Goal: Communication & Community: Answer question/provide support

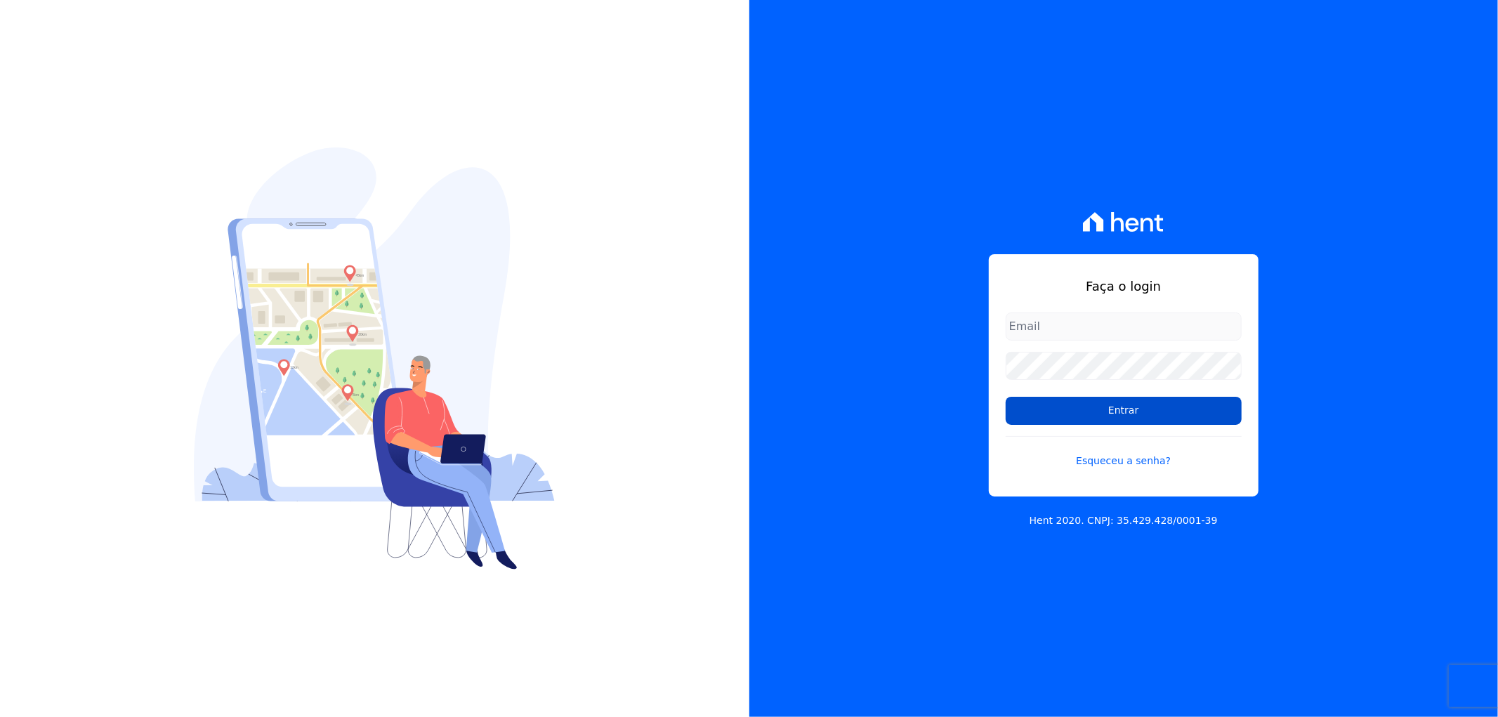
type input "[EMAIL_ADDRESS][DOMAIN_NAME]"
click at [1105, 405] on input "Entrar" at bounding box center [1124, 411] width 236 height 28
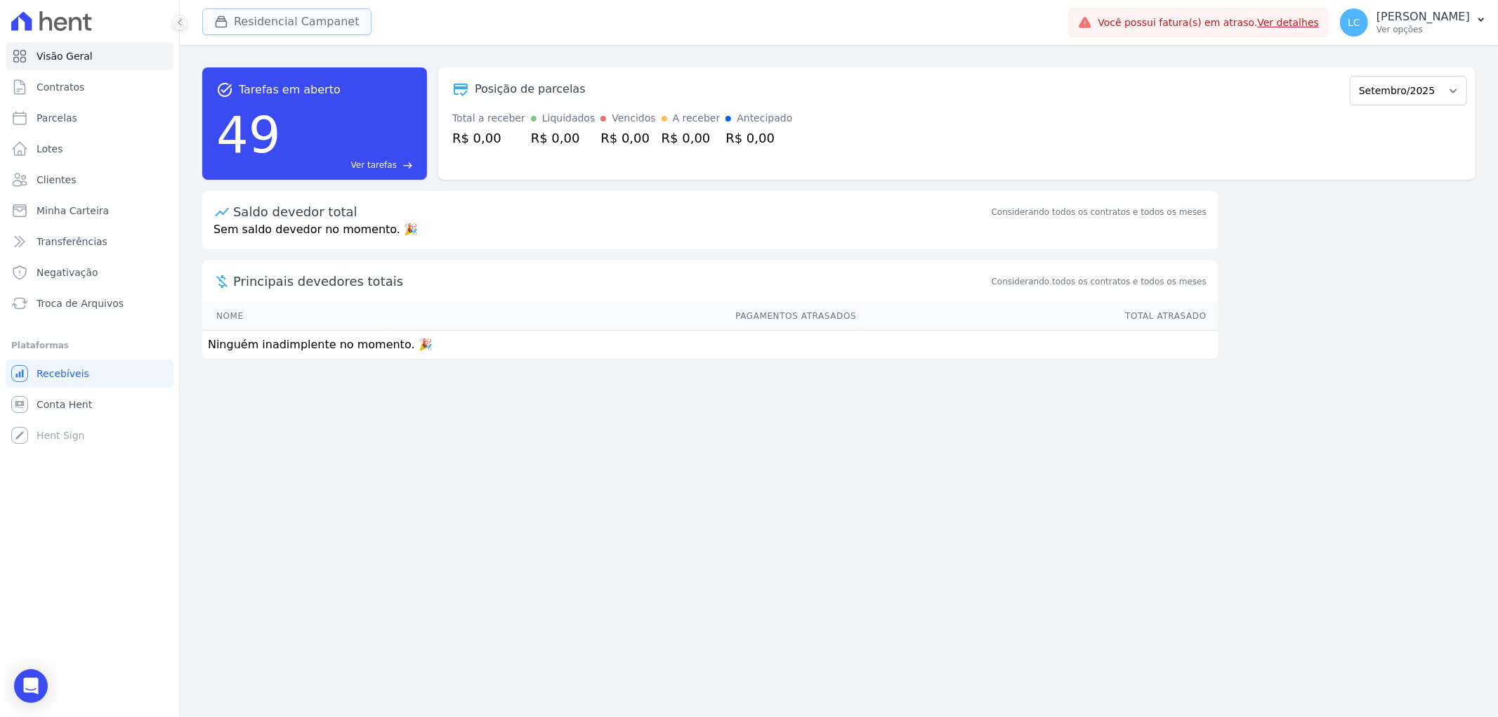
click at [253, 8] on button "Residencial Campanet" at bounding box center [286, 21] width 169 height 27
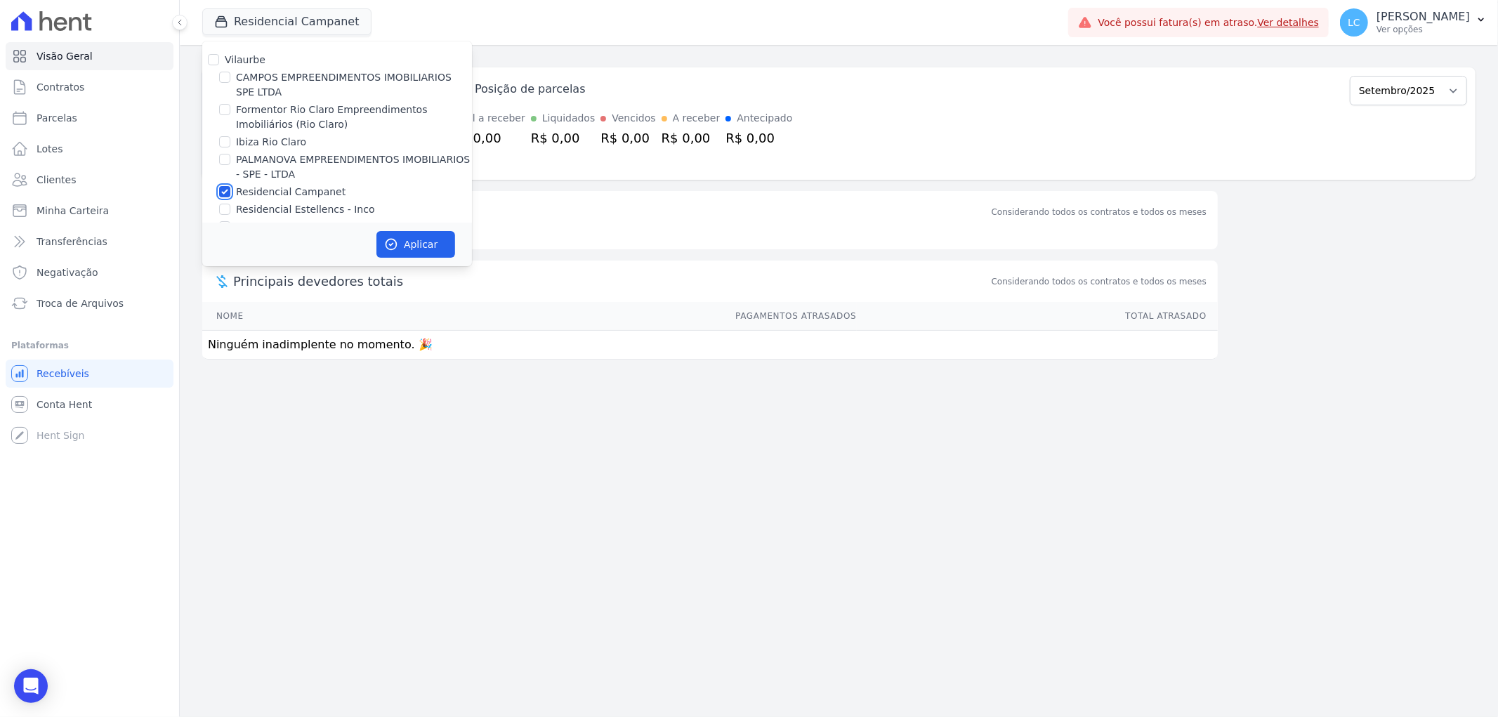
click at [225, 192] on input "Residencial Campanet" at bounding box center [224, 191] width 11 height 11
checkbox input "false"
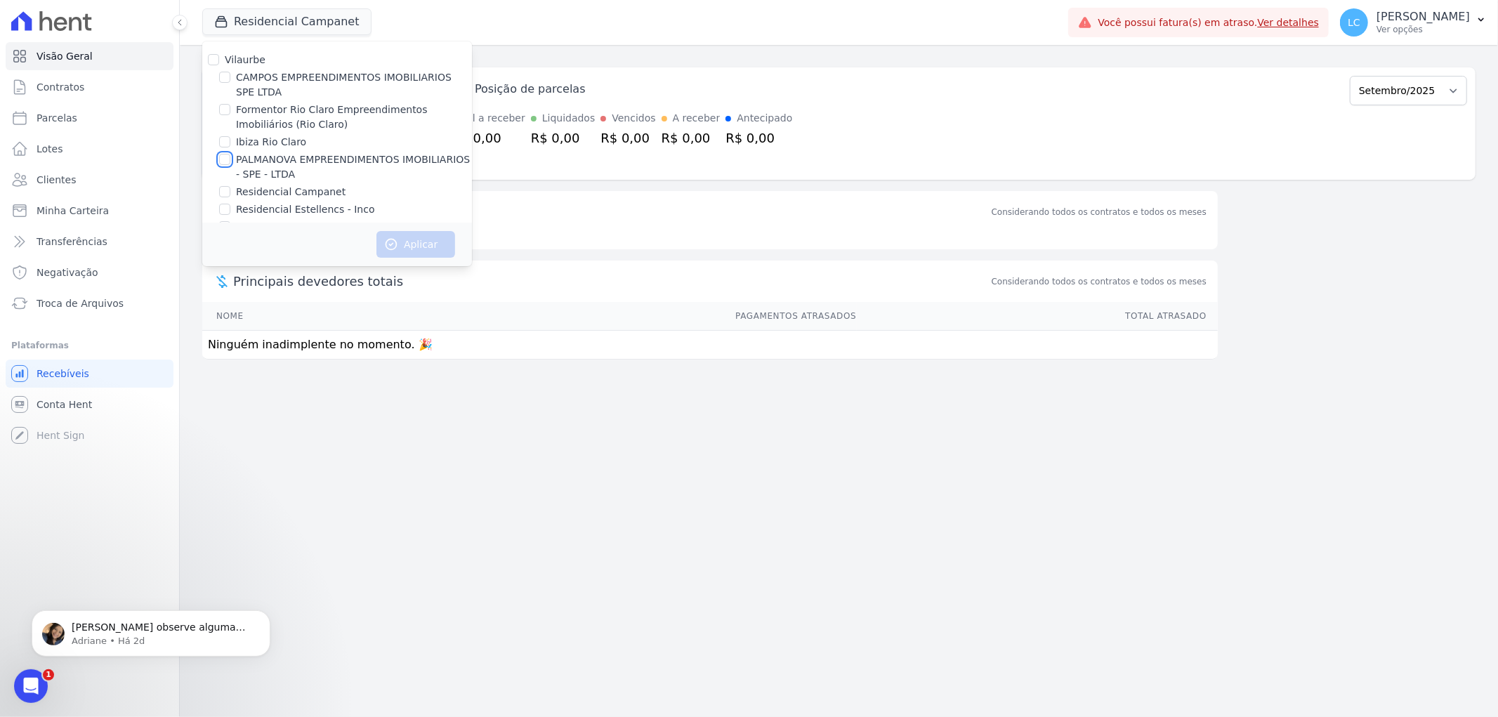
click at [225, 158] on input "PALMANOVA EMPREENDIMENTOS IMOBILIARIOS - SPE - LTDA" at bounding box center [224, 159] width 11 height 11
checkbox input "true"
click at [406, 243] on button "Aplicar" at bounding box center [415, 244] width 79 height 27
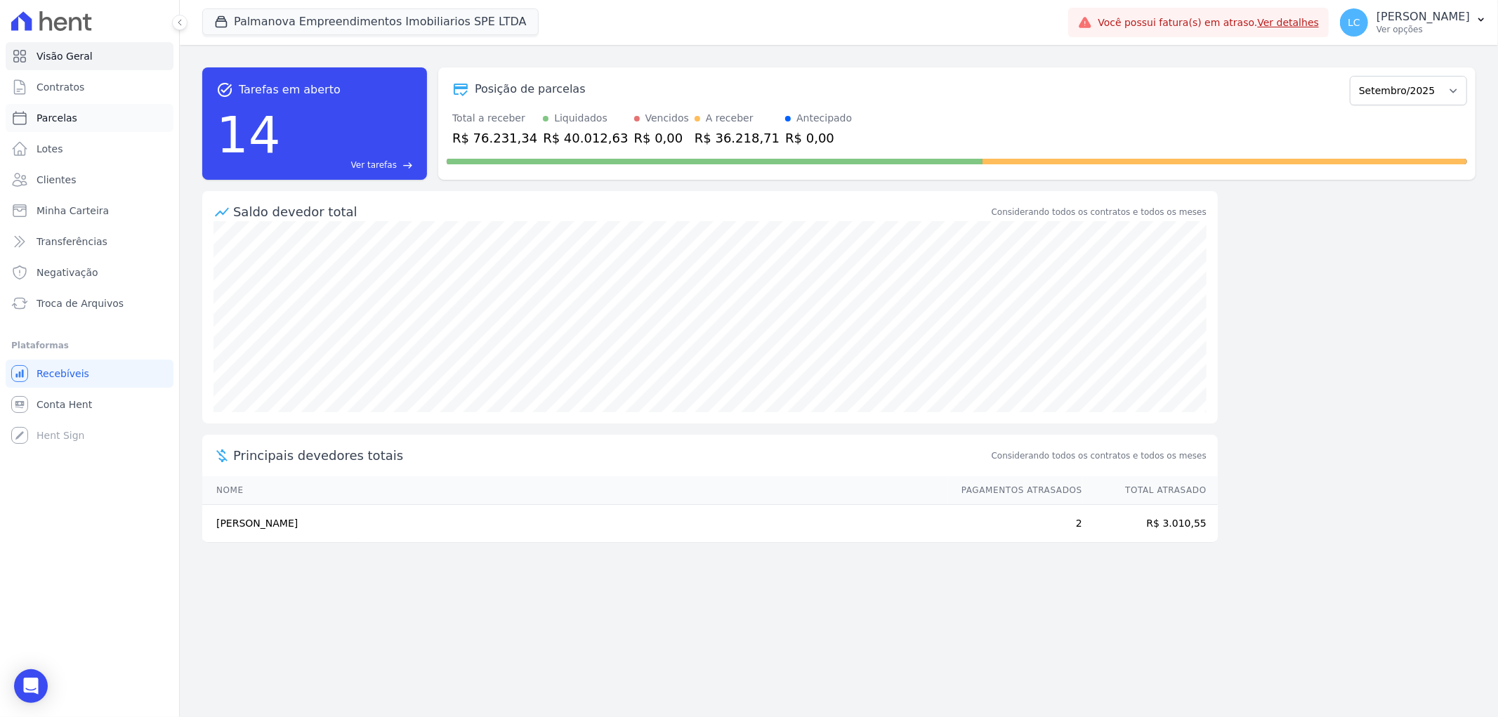
click at [67, 113] on span "Parcelas" at bounding box center [57, 118] width 41 height 14
select select
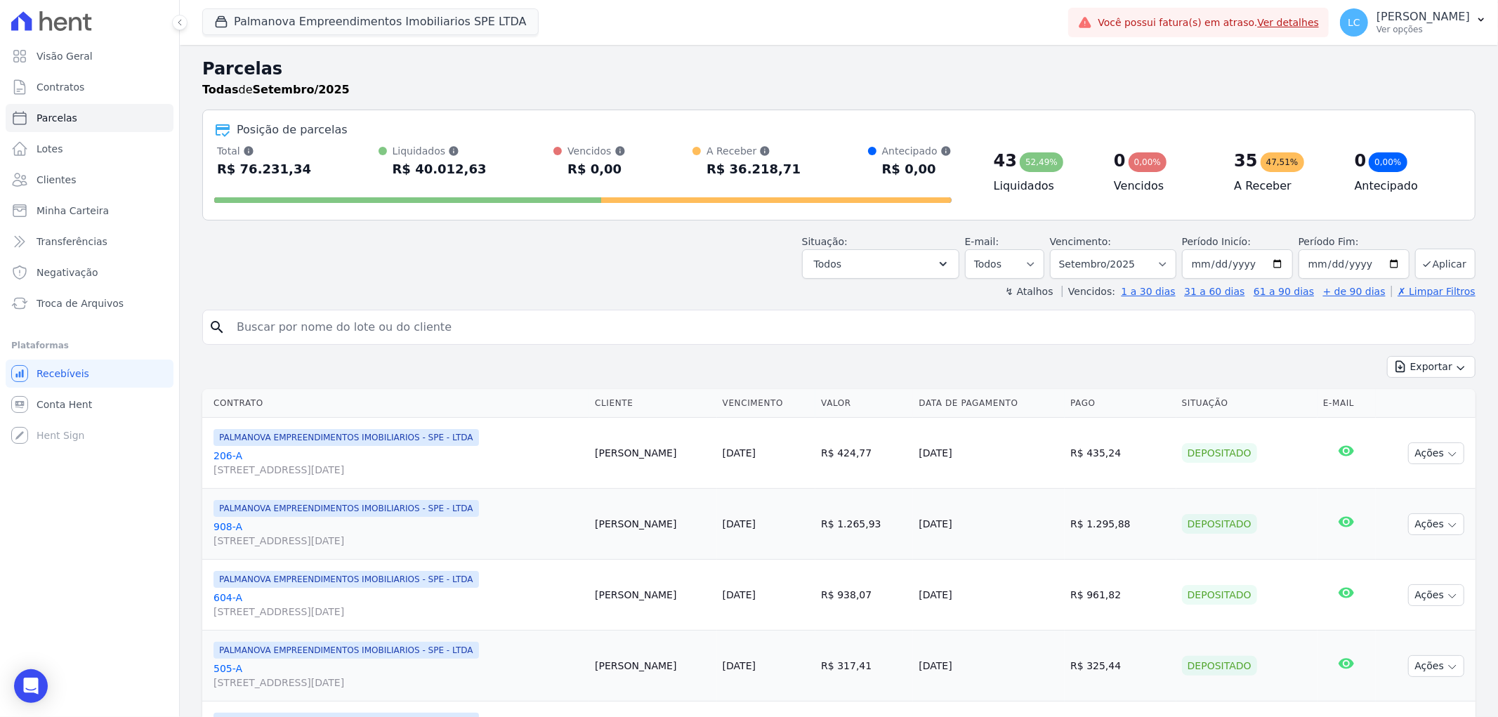
click at [326, 331] on input "search" at bounding box center [848, 327] width 1241 height 28
paste input "Juliana Sousa Godoy"
type input "Juliana Sousa Godoy"
select select
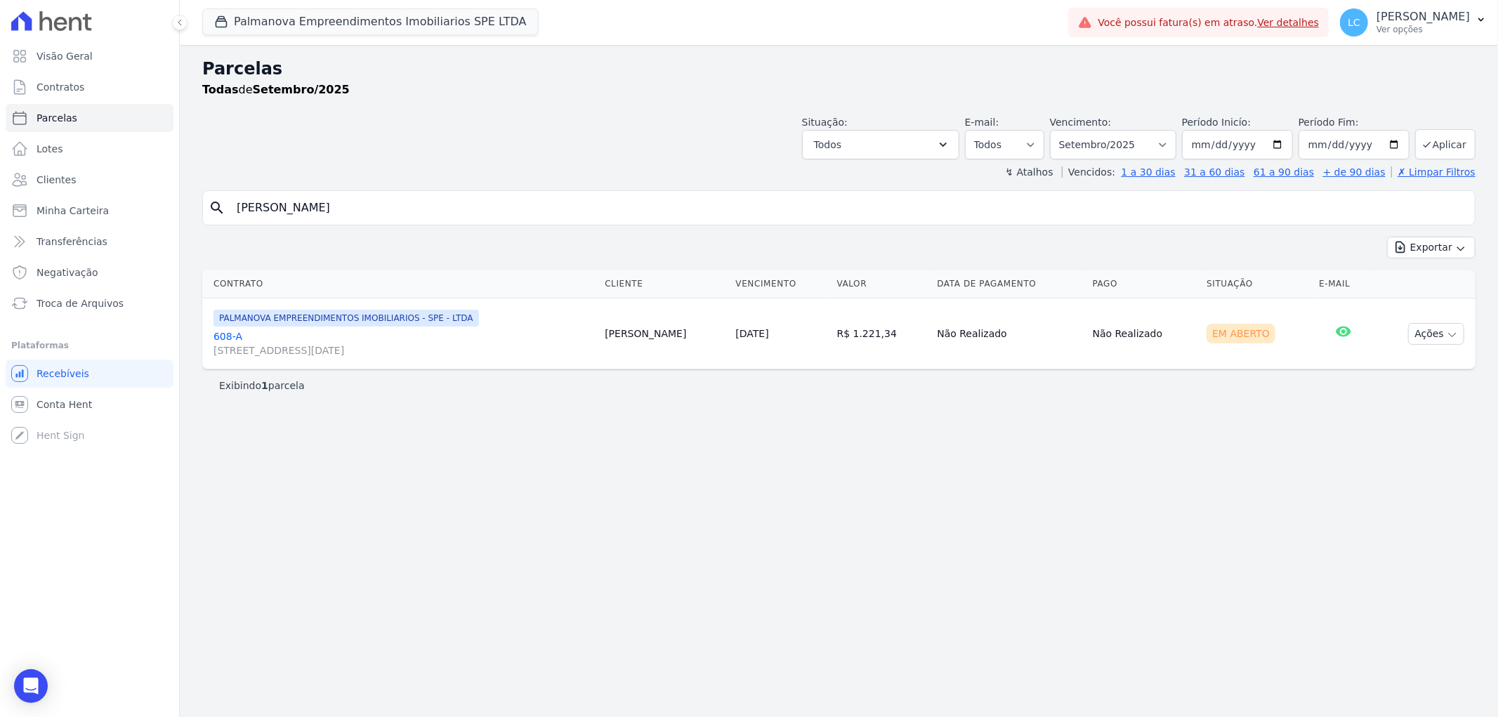
click at [286, 339] on link "608-A Rua Quinze de Novembro, 1151, Parque Santa Mônica" at bounding box center [403, 343] width 380 height 28
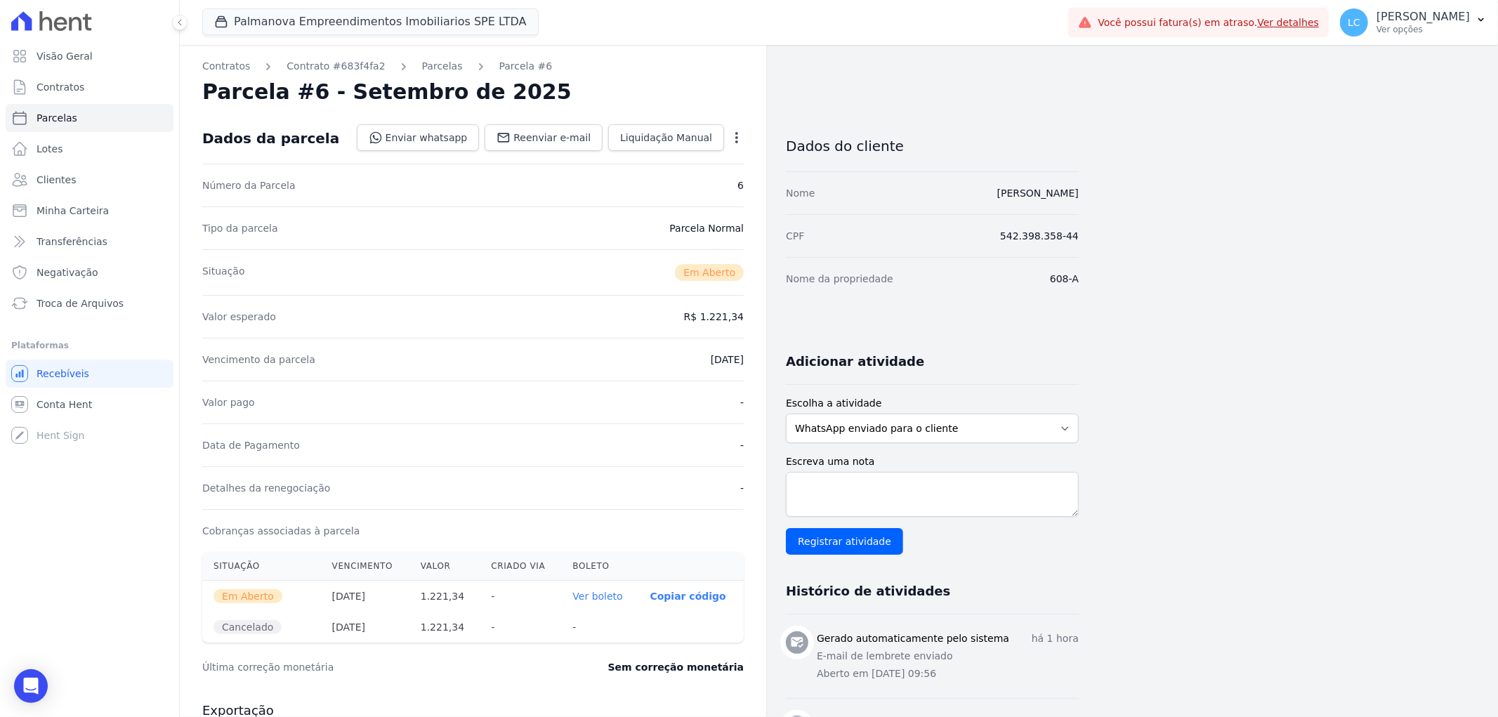
select select
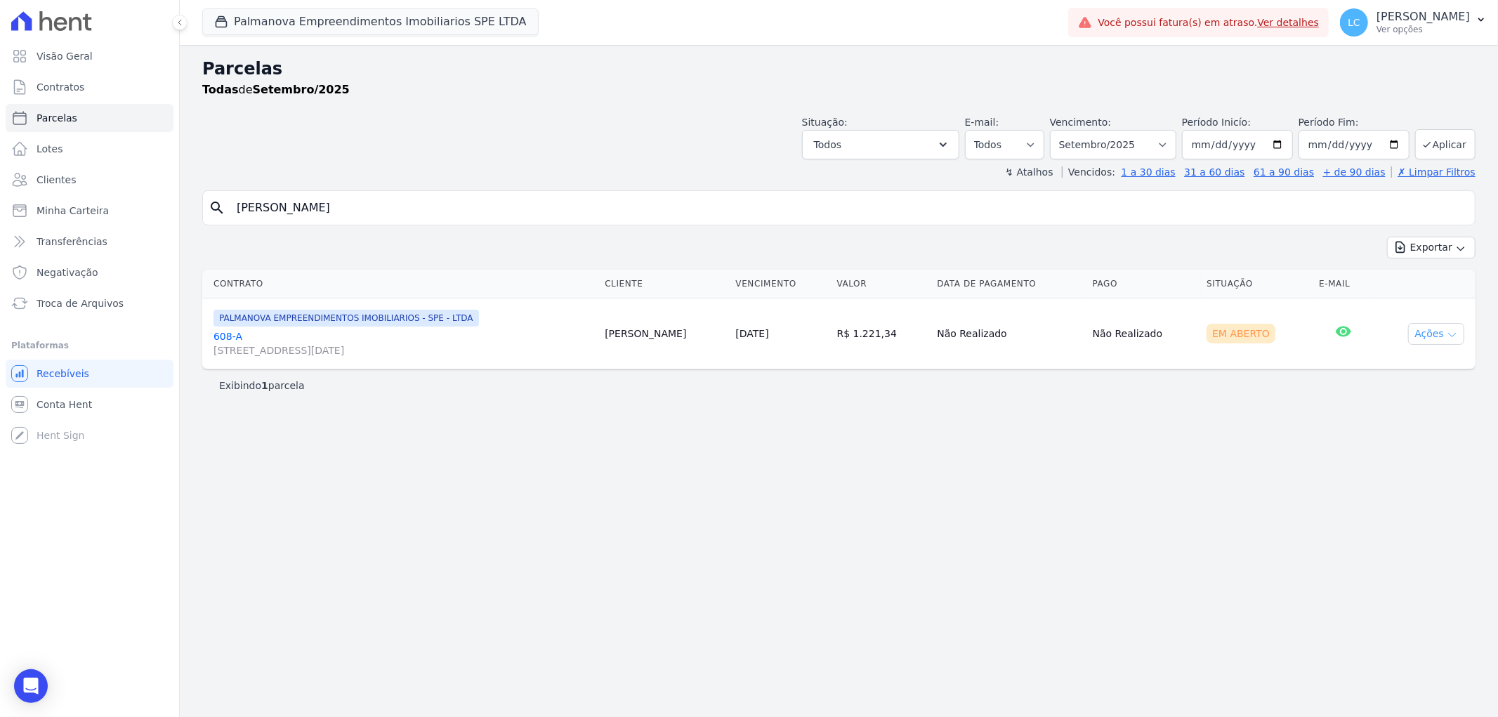
click at [1434, 334] on button "Ações" at bounding box center [1436, 334] width 56 height 22
click at [1422, 357] on link "Ver boleto" at bounding box center [1430, 366] width 135 height 26
click at [399, 24] on button "Palmanova Empreendimentos Imobiliarios SPE LTDA" at bounding box center [370, 21] width 336 height 27
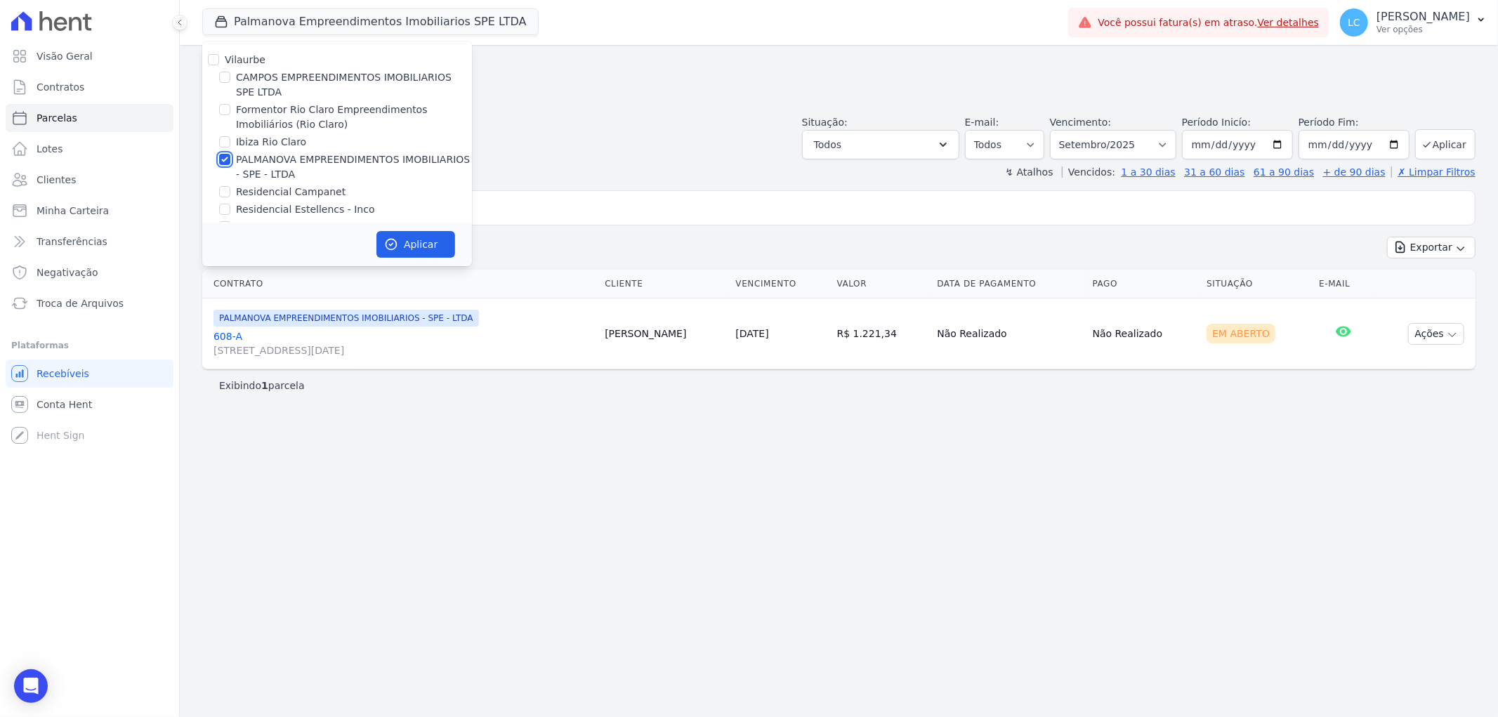
click at [225, 159] on input "PALMANOVA EMPREENDIMENTOS IMOBILIARIOS - SPE - LTDA" at bounding box center [224, 159] width 11 height 11
checkbox input "false"
drag, startPoint x: 223, startPoint y: 144, endPoint x: 232, endPoint y: 147, distance: 9.8
click at [226, 144] on input "Ibiza Rio Claro" at bounding box center [224, 141] width 11 height 11
checkbox input "true"
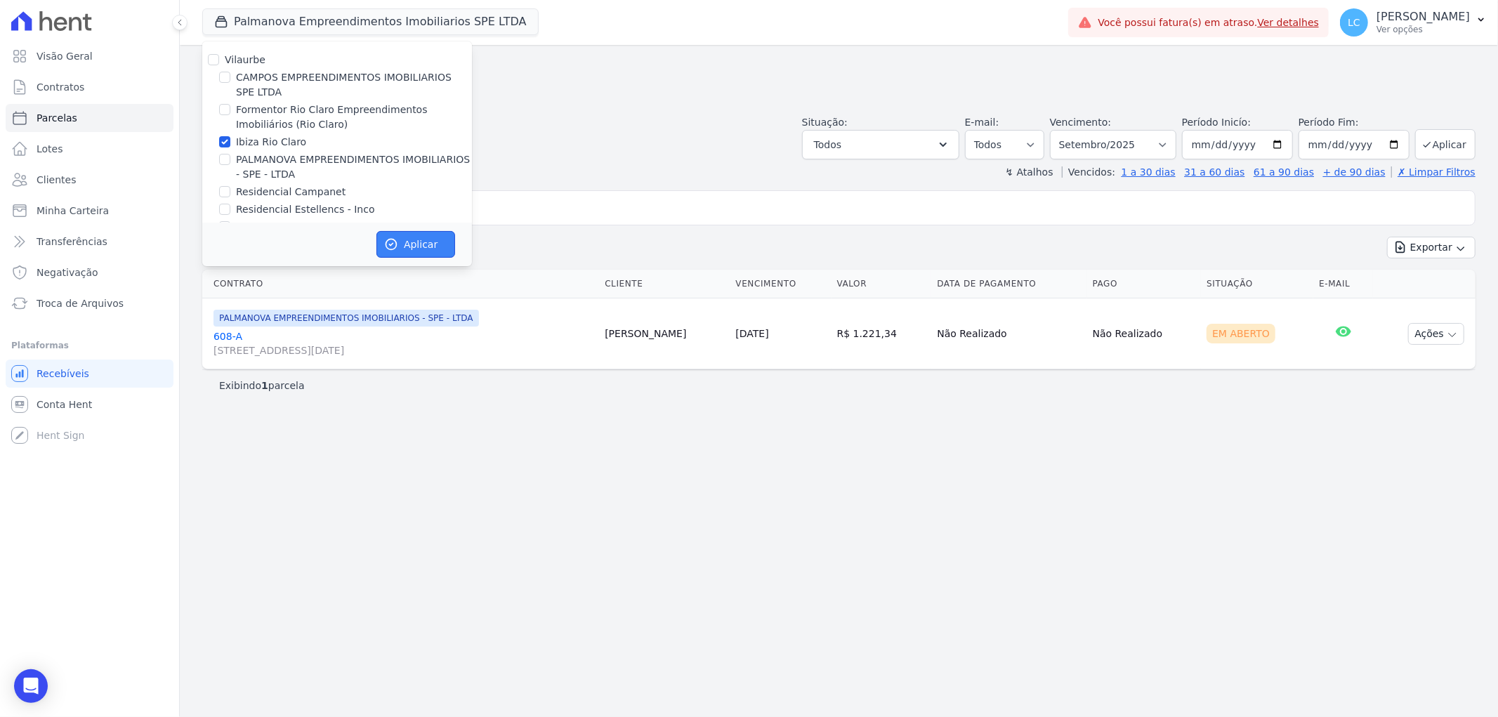
click at [388, 242] on icon "button" at bounding box center [391, 244] width 14 height 14
select select
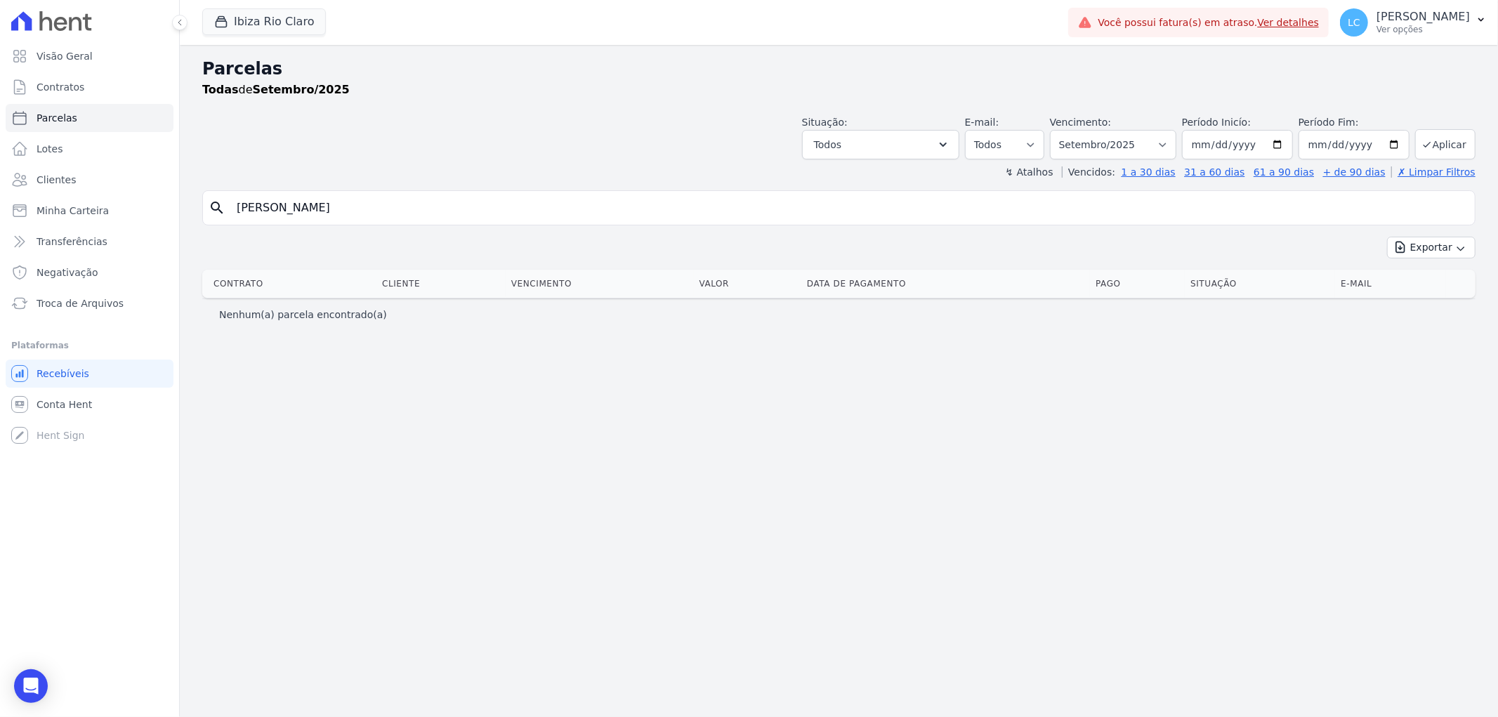
click at [487, 212] on input "Juliana Sousa Godoy" at bounding box center [848, 208] width 1241 height 28
drag, startPoint x: 487, startPoint y: 212, endPoint x: 46, endPoint y: 178, distance: 443.1
click at [48, 179] on div "Visão Geral Contratos Parcelas Lotes Clientes Minha Carteira Transferências Neg…" at bounding box center [749, 358] width 1498 height 717
paste input "GEOVANE SASS CECCATO"
type input "GEOVANE SASS CECCATO"
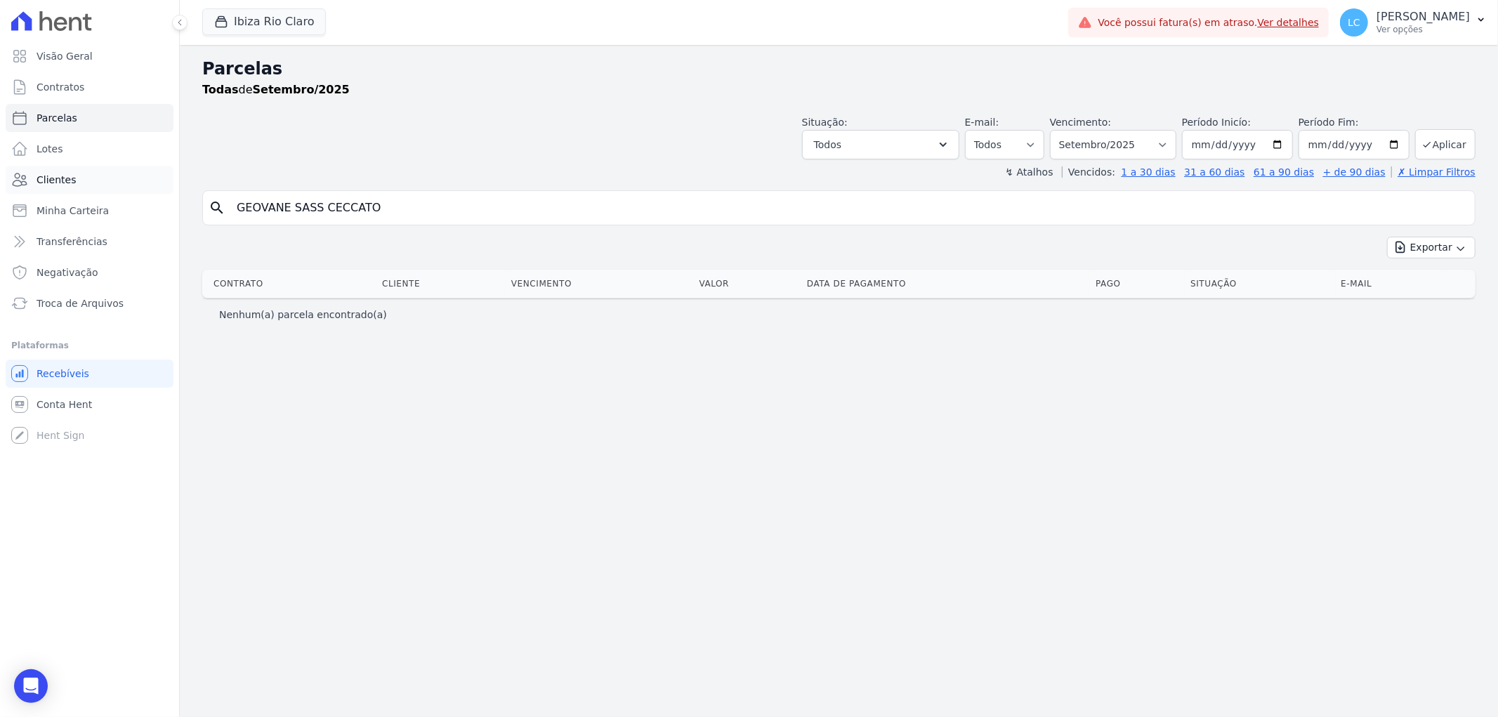
select select
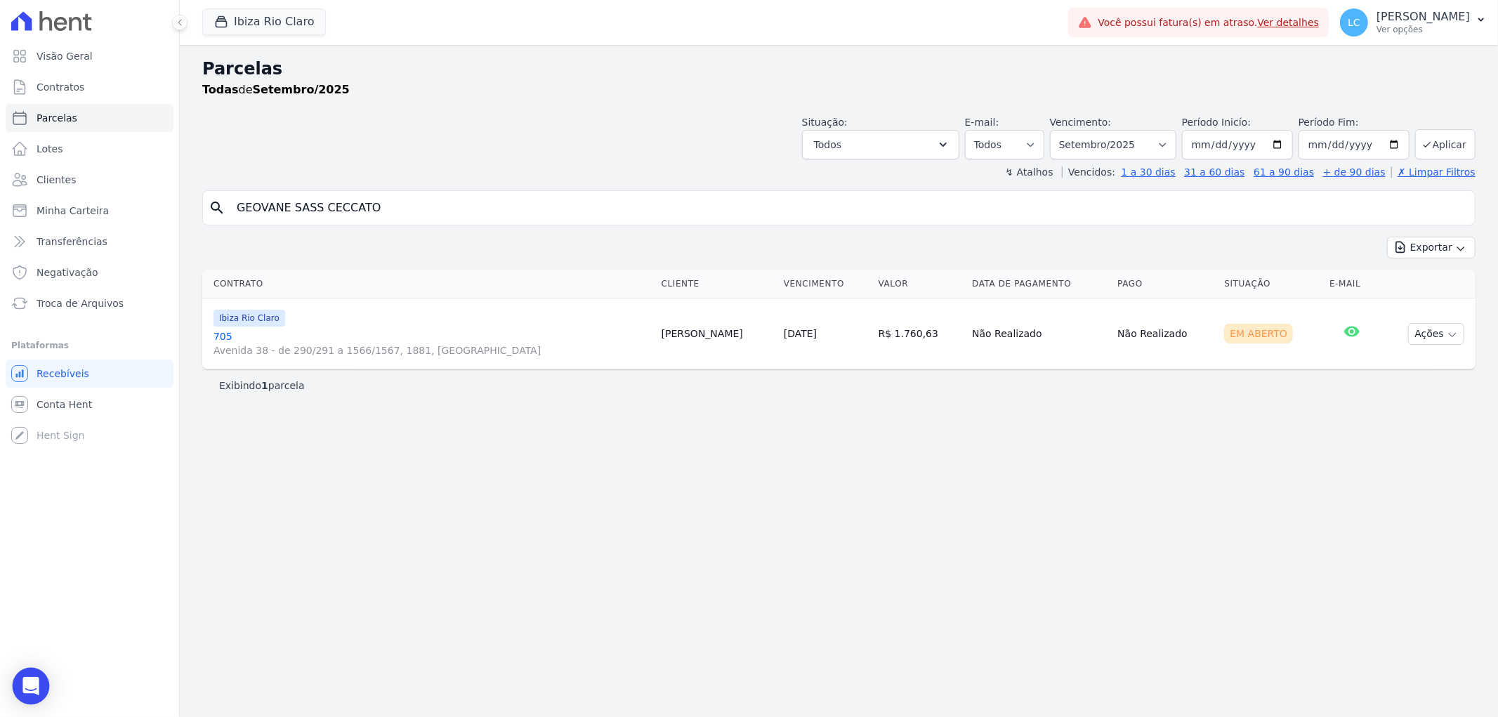
click at [28, 678] on icon "Open Intercom Messenger" at bounding box center [31, 686] width 18 height 18
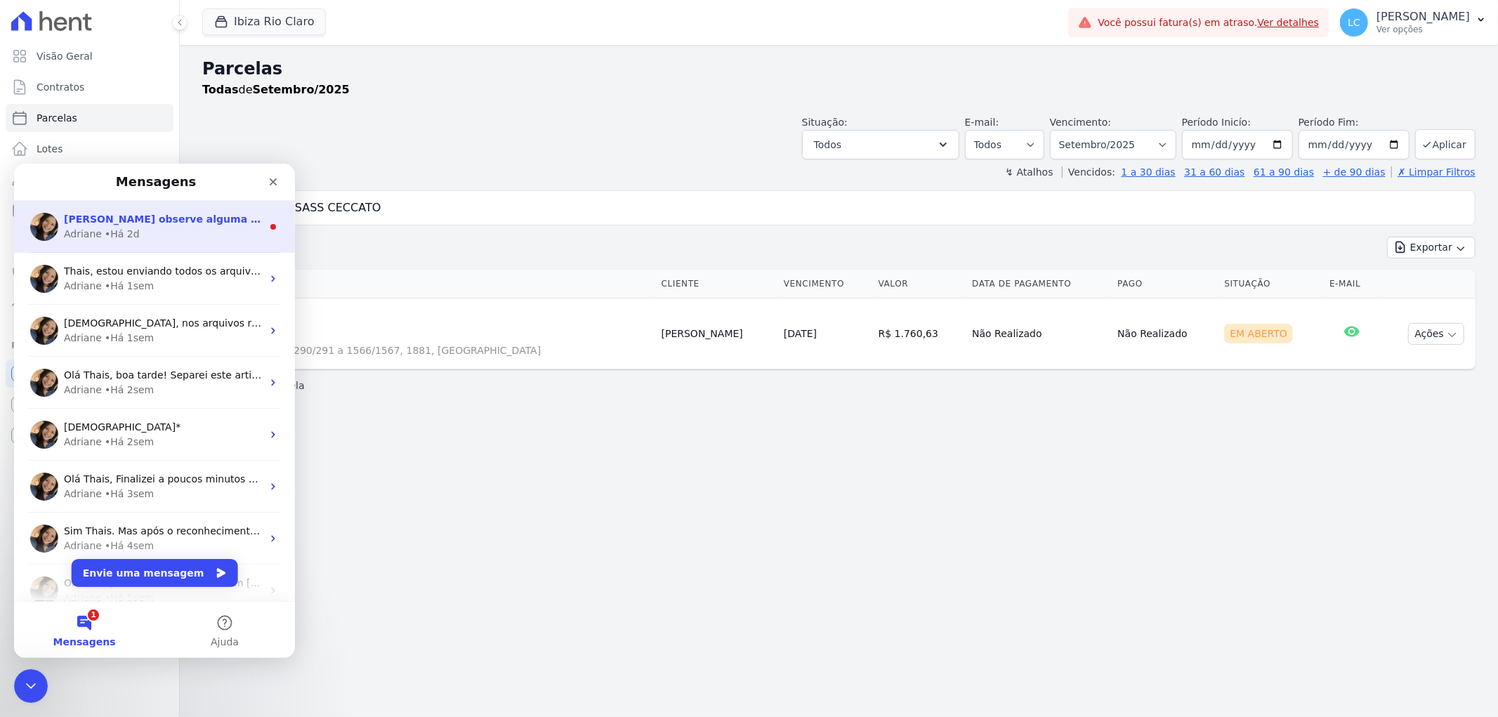
click at [178, 233] on div "Adriane • Há 2d" at bounding box center [163, 233] width 198 height 15
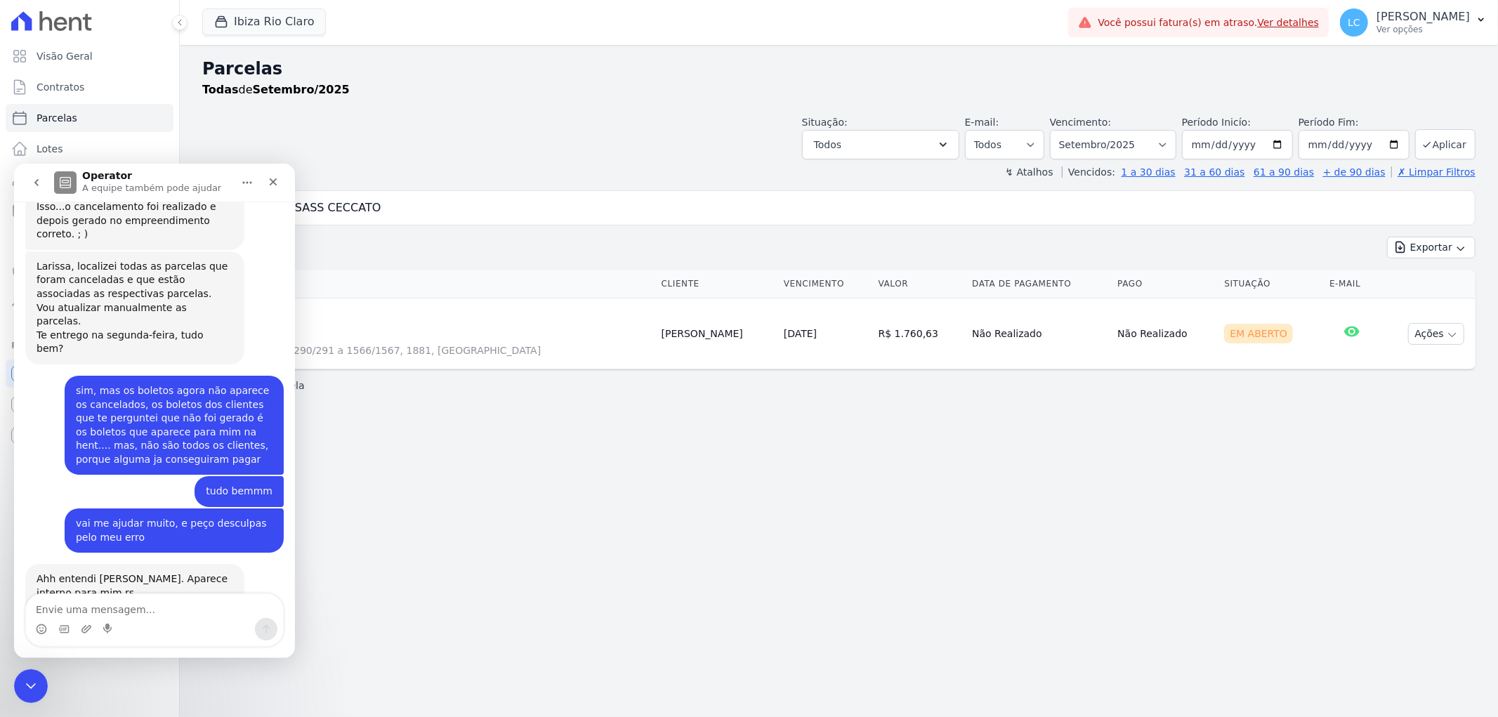
scroll to position [5029, 0]
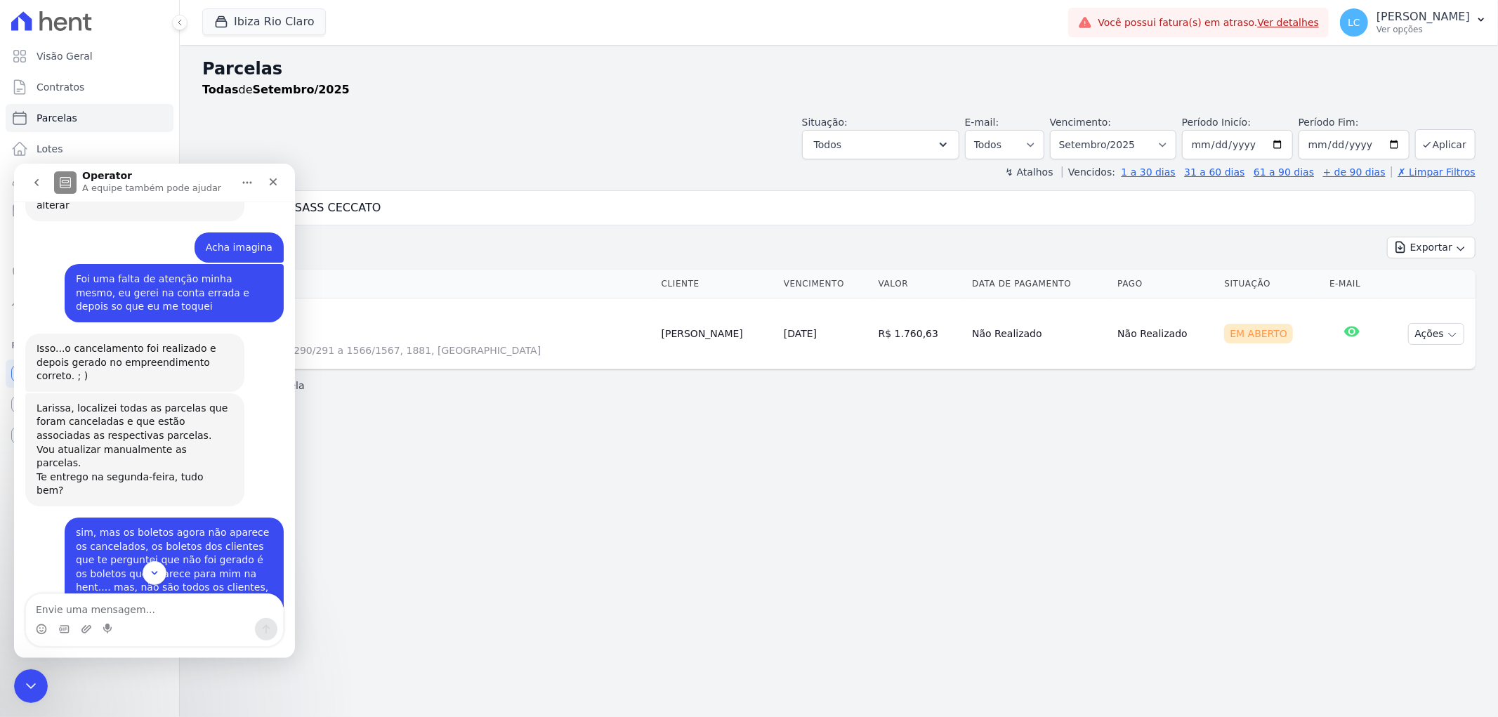
scroll to position [5043, 0]
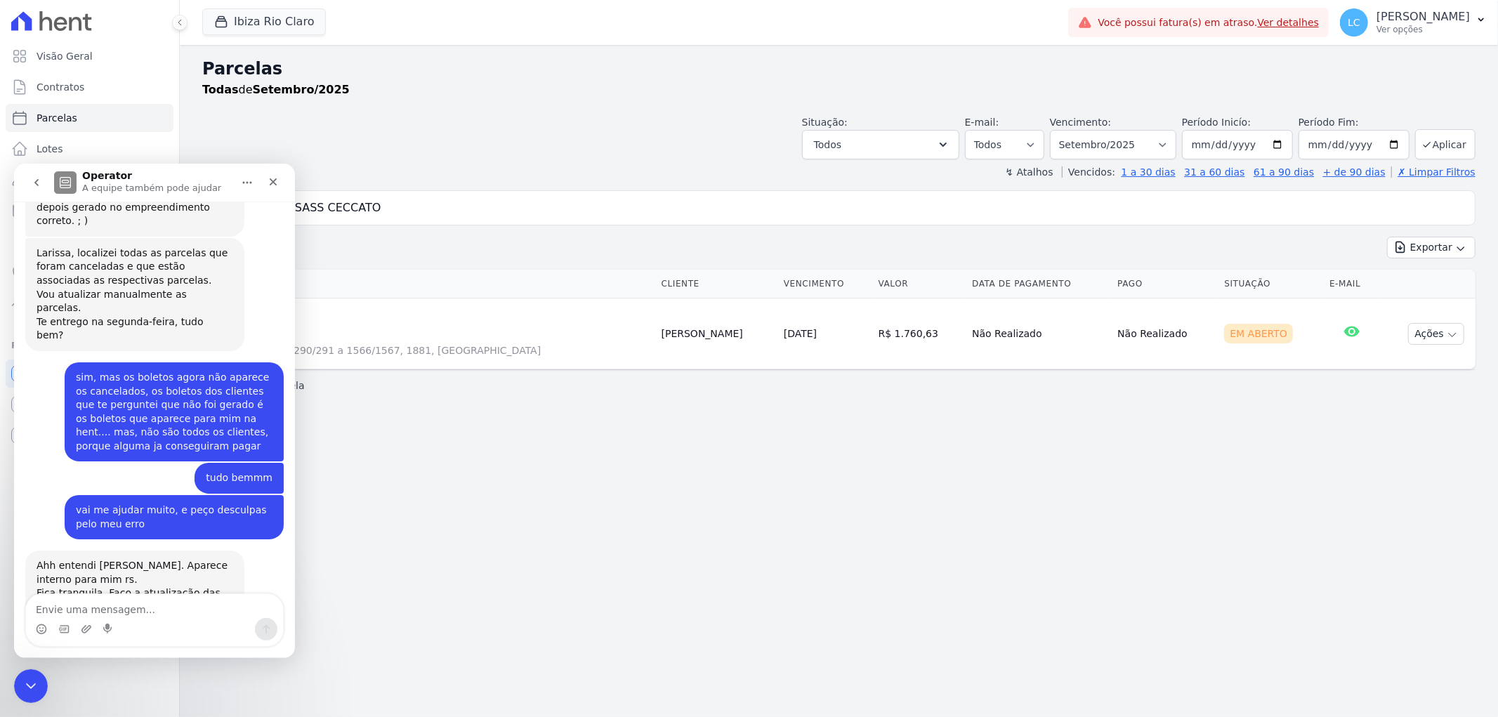
click at [572, 100] on div "Parcelas Todas de Setembro/2025" at bounding box center [838, 82] width 1273 height 53
click at [1348, 21] on span "LC" at bounding box center [1354, 23] width 13 height 10
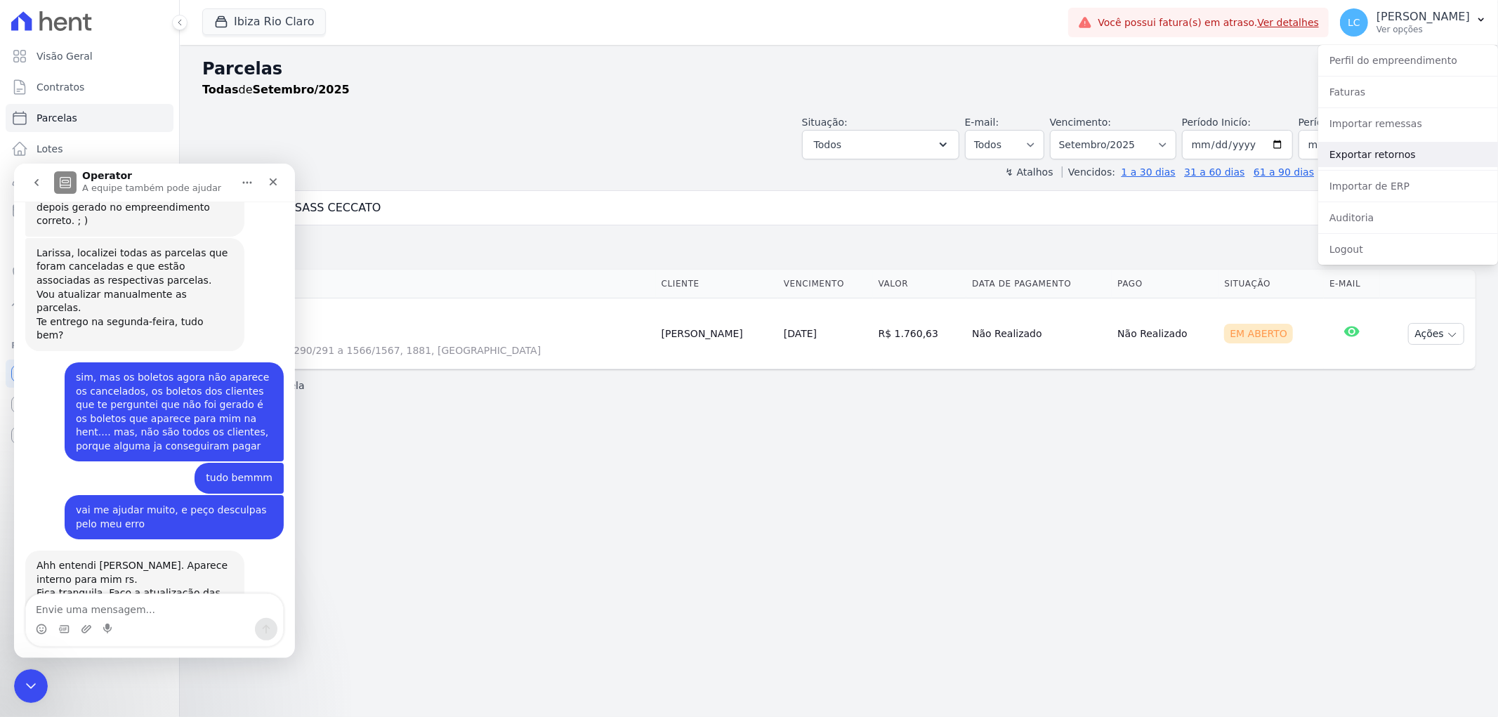
click at [1386, 153] on link "Exportar retornos" at bounding box center [1408, 154] width 180 height 25
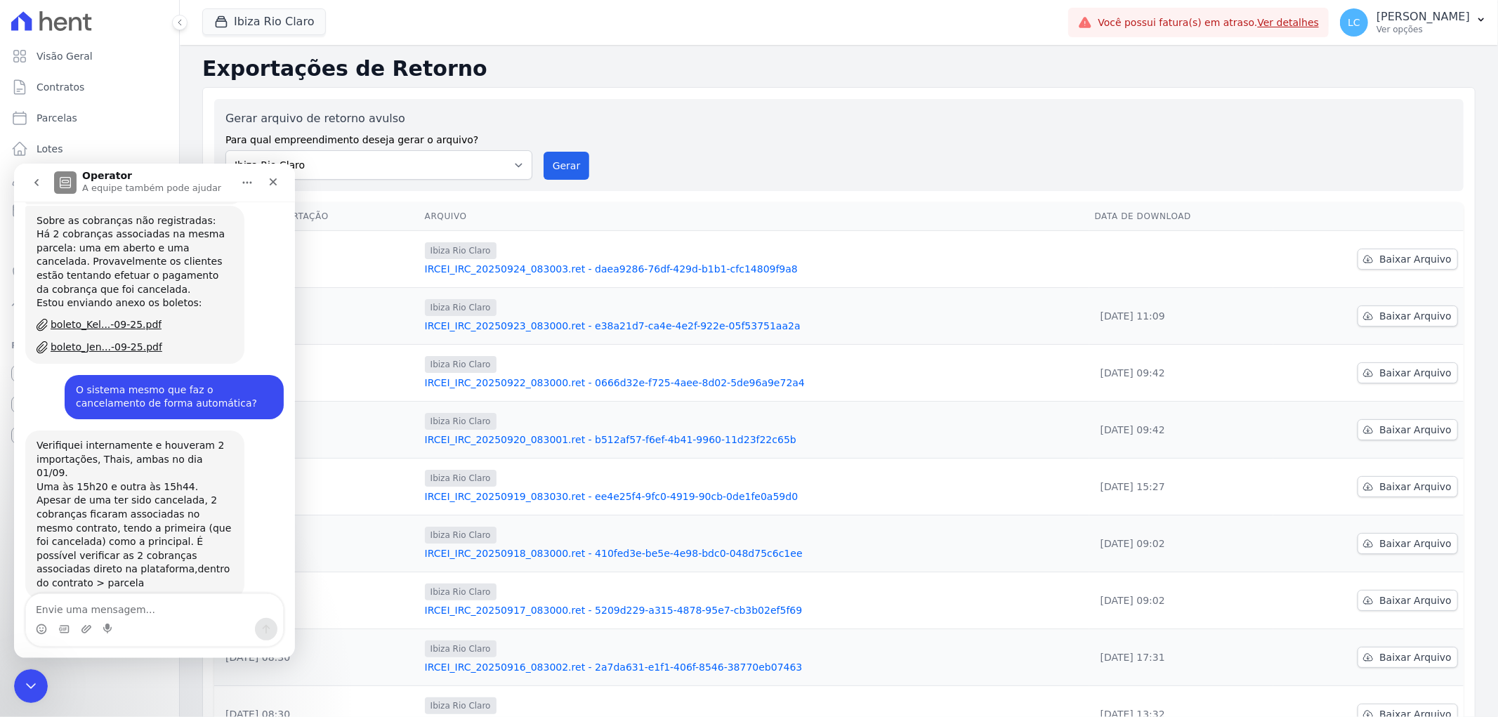
scroll to position [5030, 0]
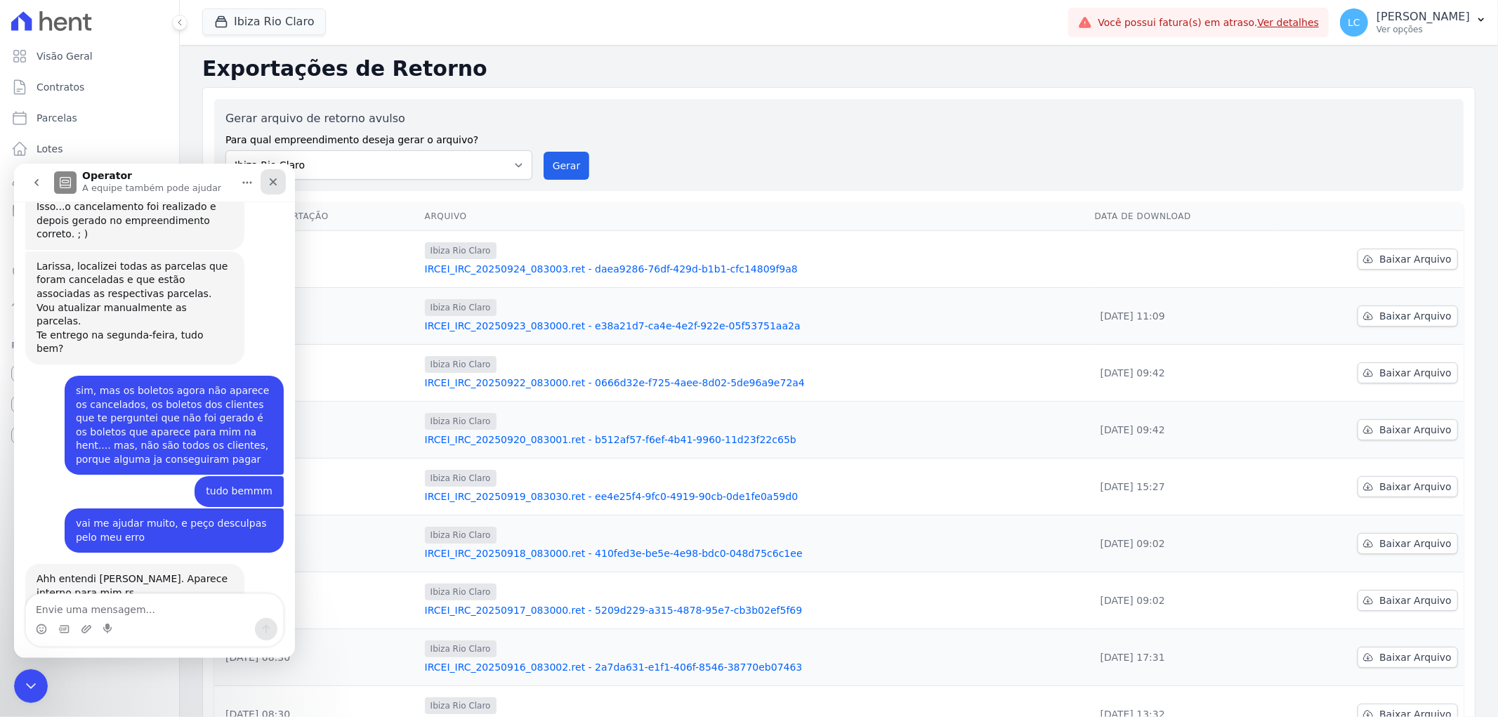
click at [275, 180] on icon "Fechar" at bounding box center [273, 181] width 11 height 11
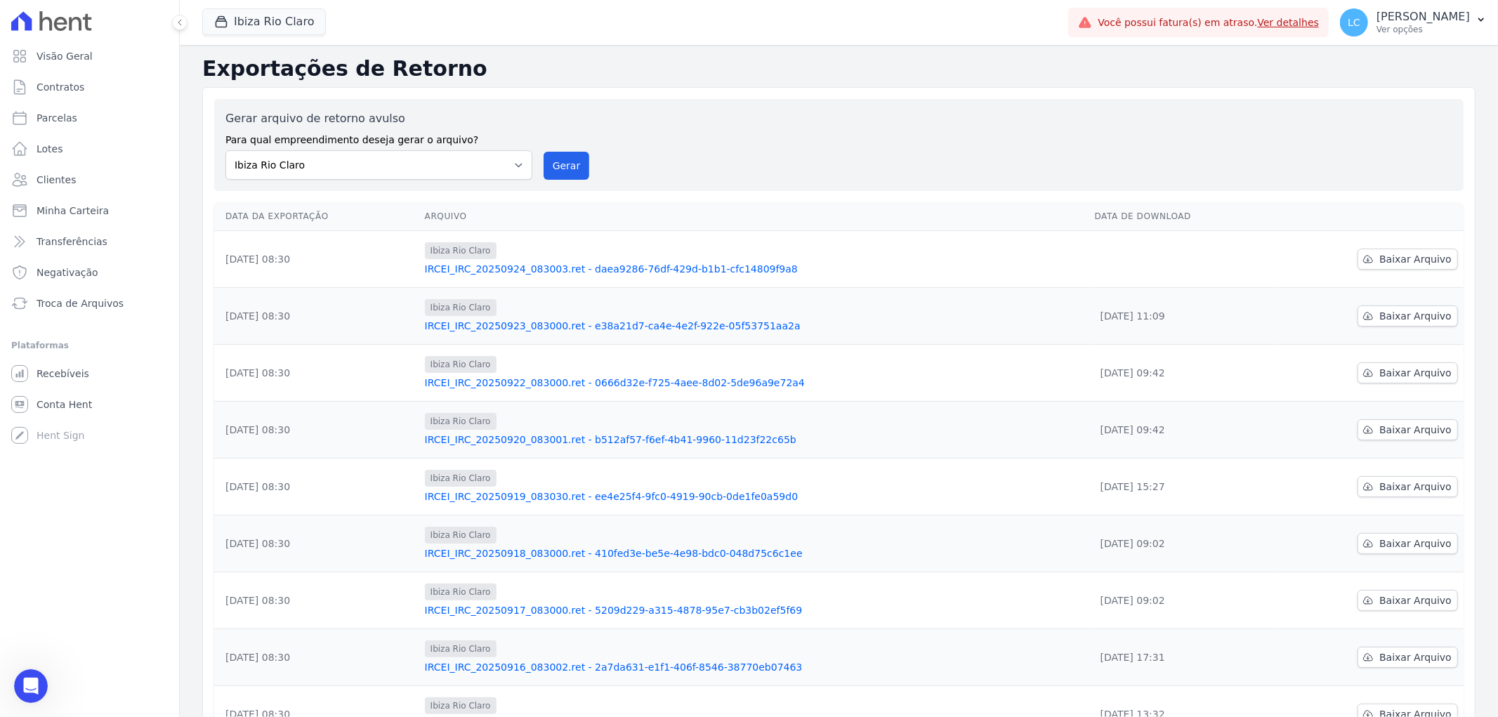
scroll to position [157, 0]
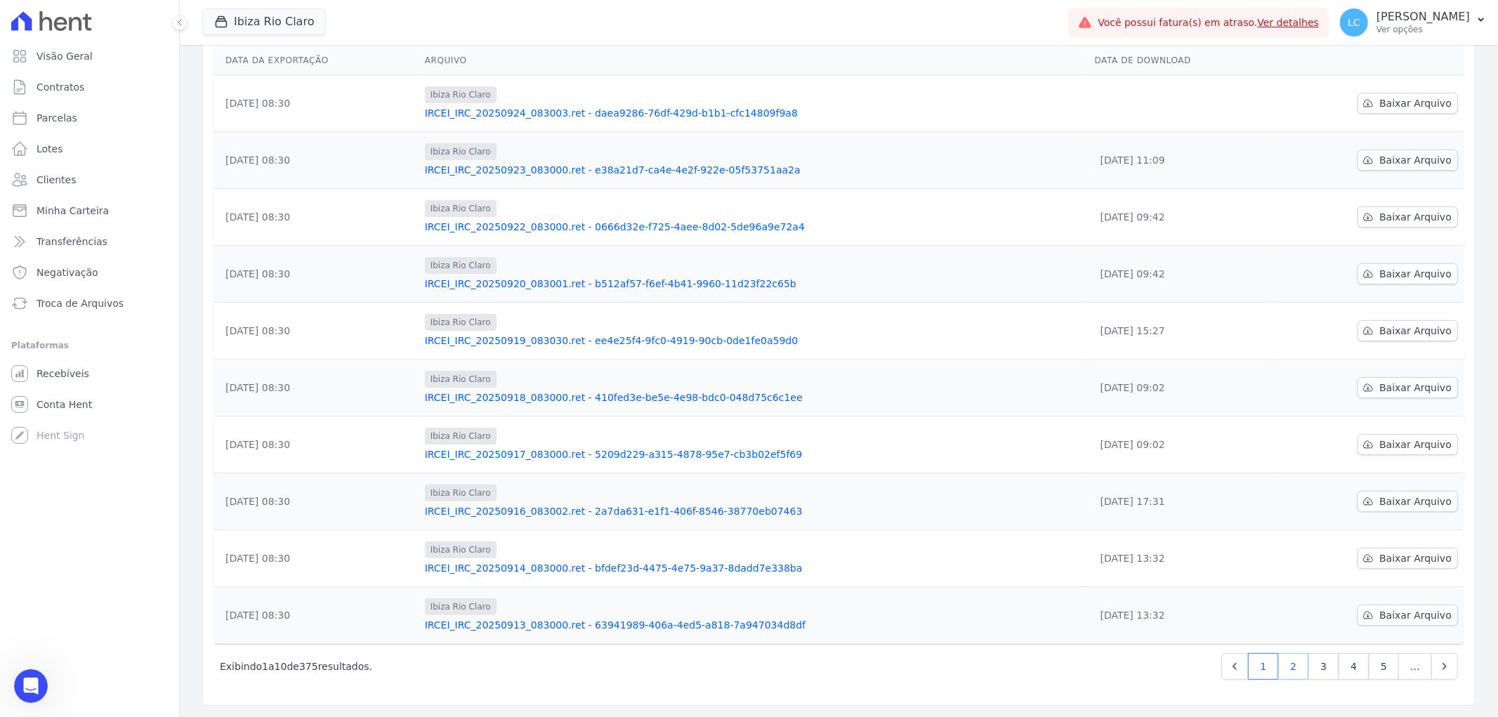
click at [1282, 668] on link "2" at bounding box center [1293, 666] width 30 height 27
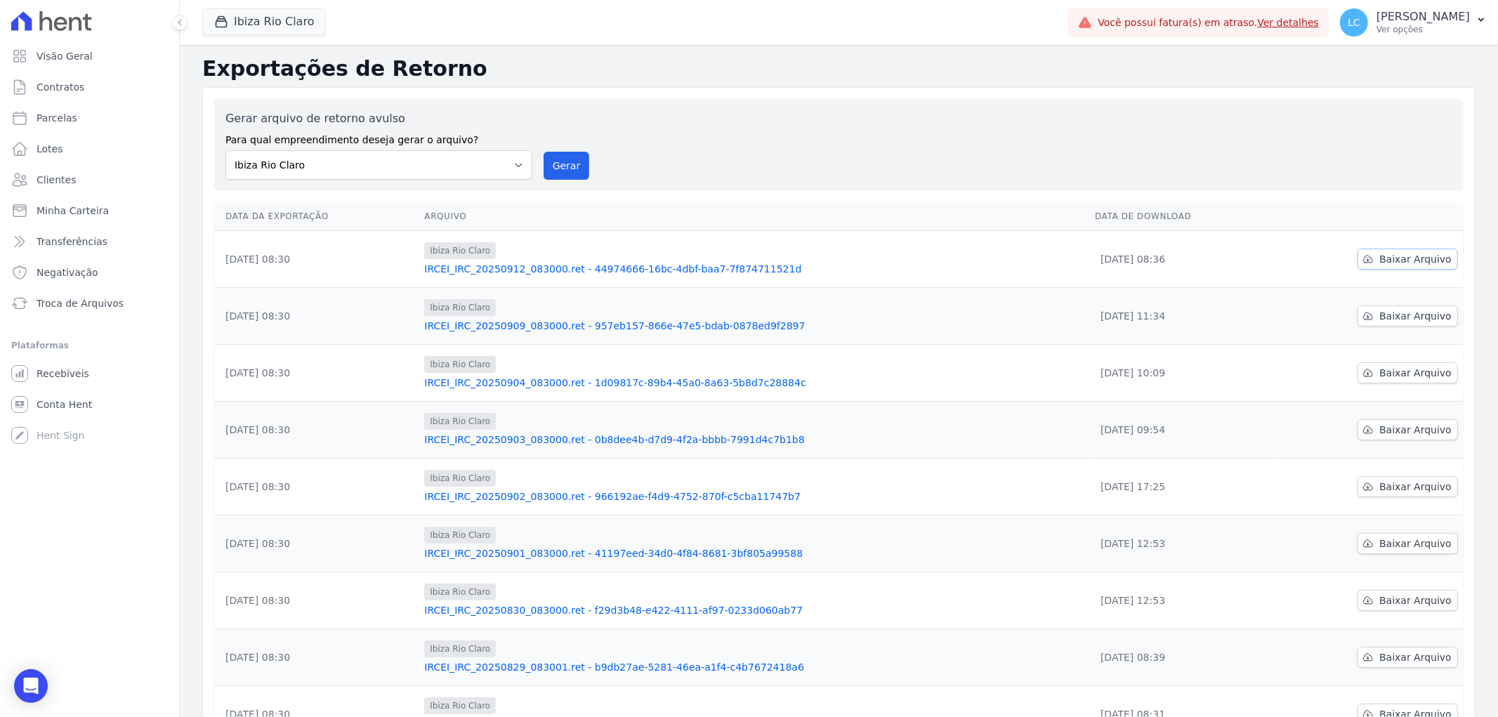
click at [1398, 256] on span "Baixar Arquivo" at bounding box center [1415, 259] width 72 height 14
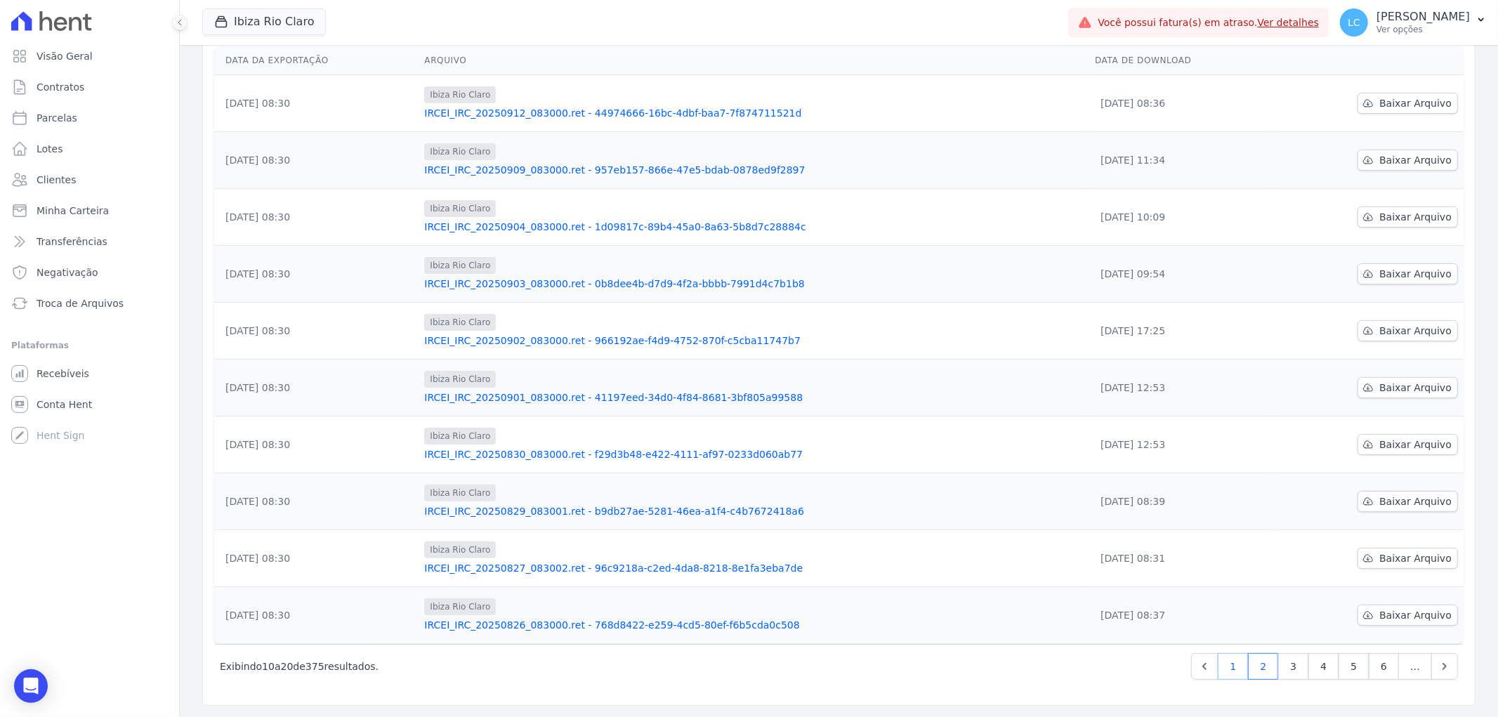
click at [1225, 665] on link "1" at bounding box center [1233, 666] width 30 height 27
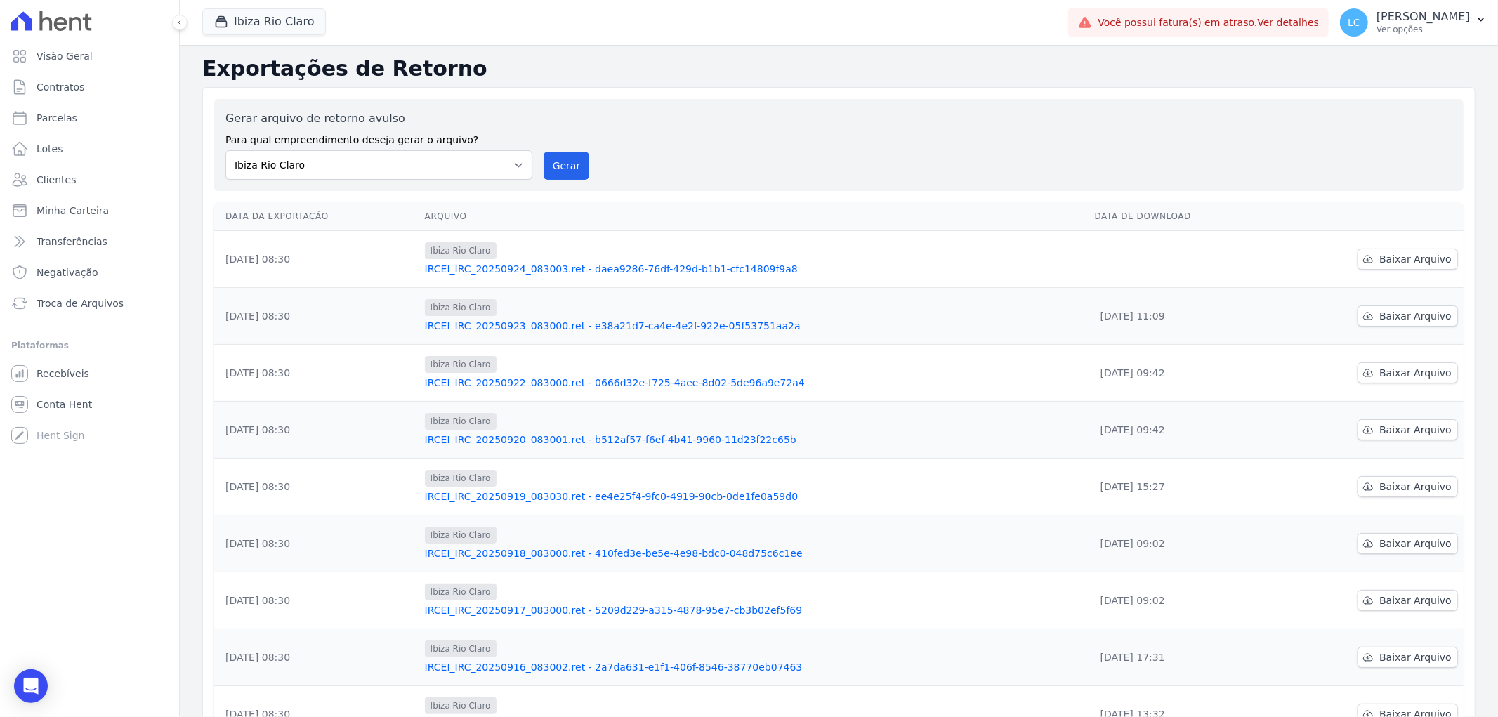
scroll to position [157, 0]
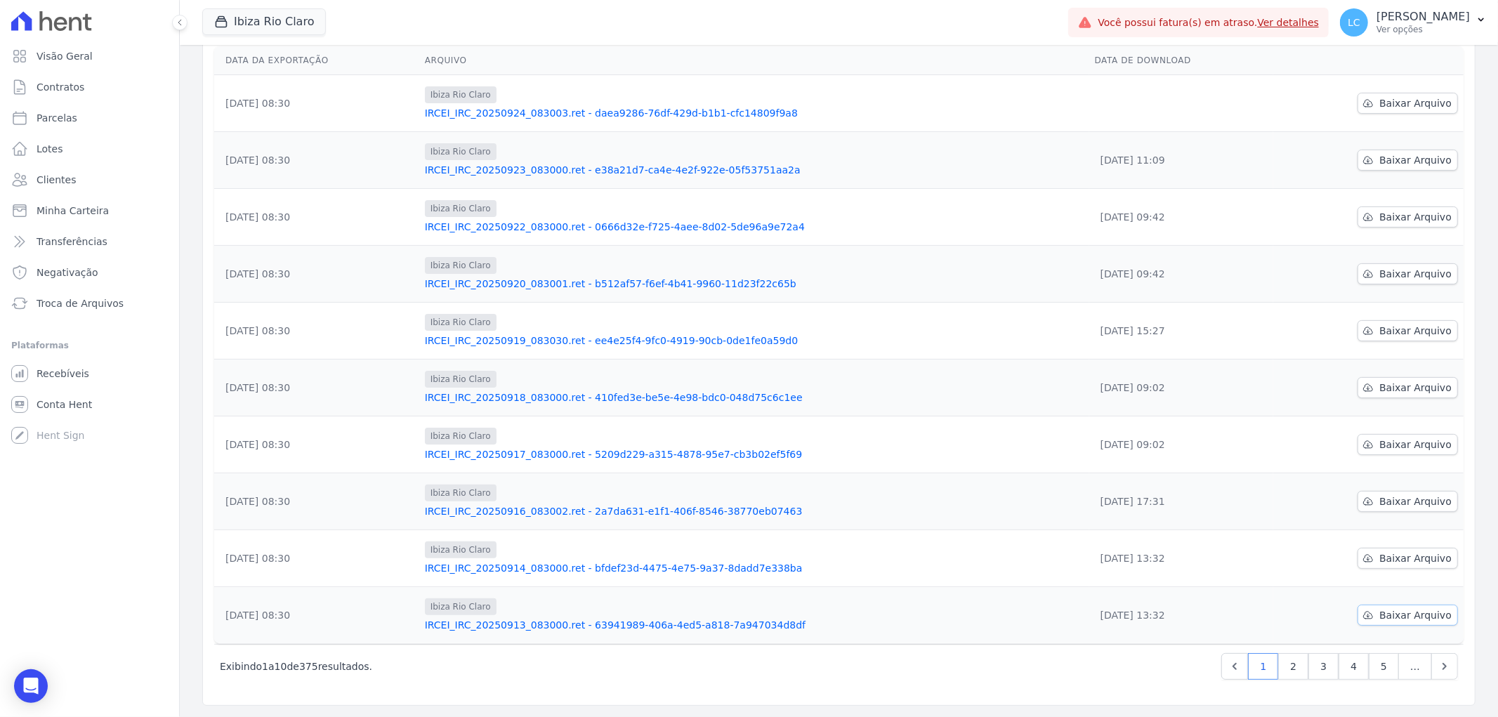
click at [1390, 614] on span "Baixar Arquivo" at bounding box center [1415, 615] width 72 height 14
click at [25, 686] on icon "Open Intercom Messenger" at bounding box center [30, 686] width 16 height 18
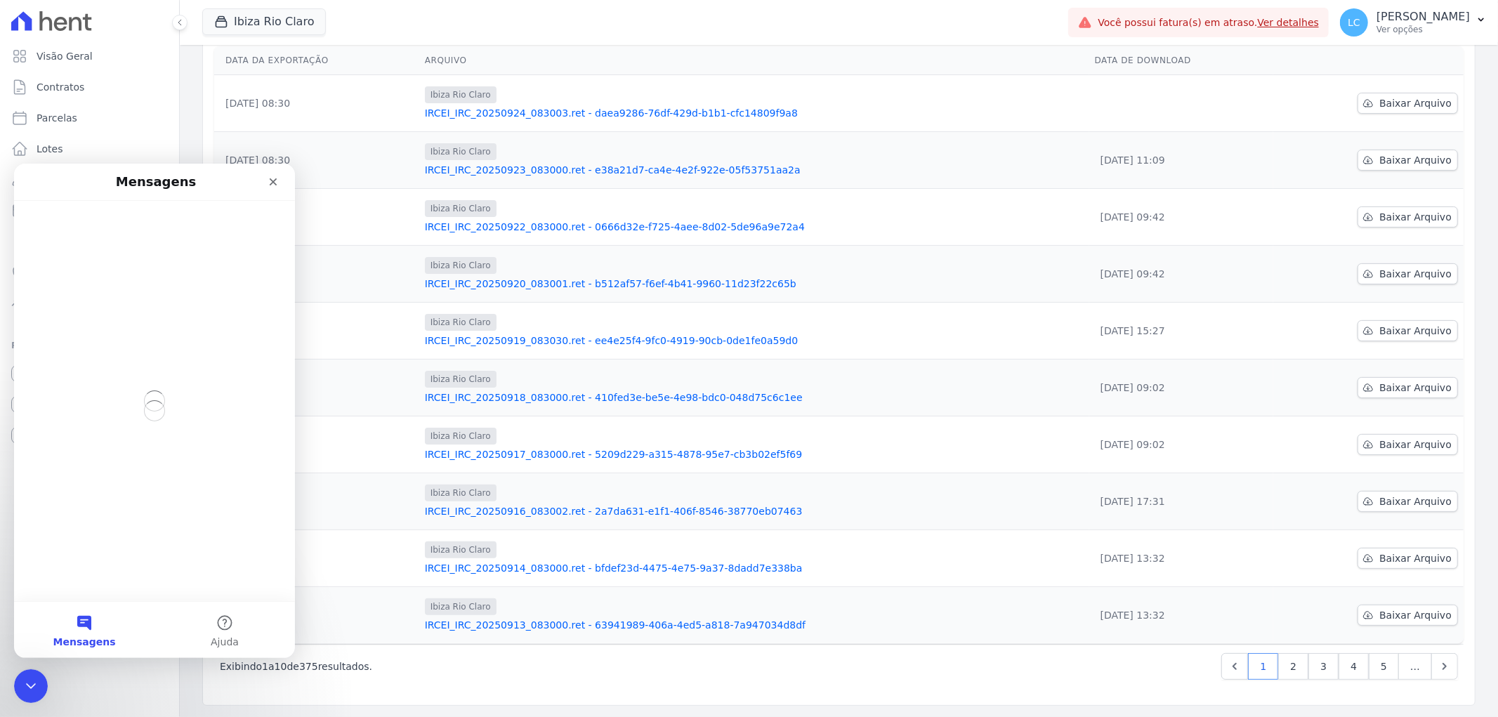
scroll to position [0, 0]
click at [74, 624] on button "Mensagens" at bounding box center [84, 629] width 140 height 56
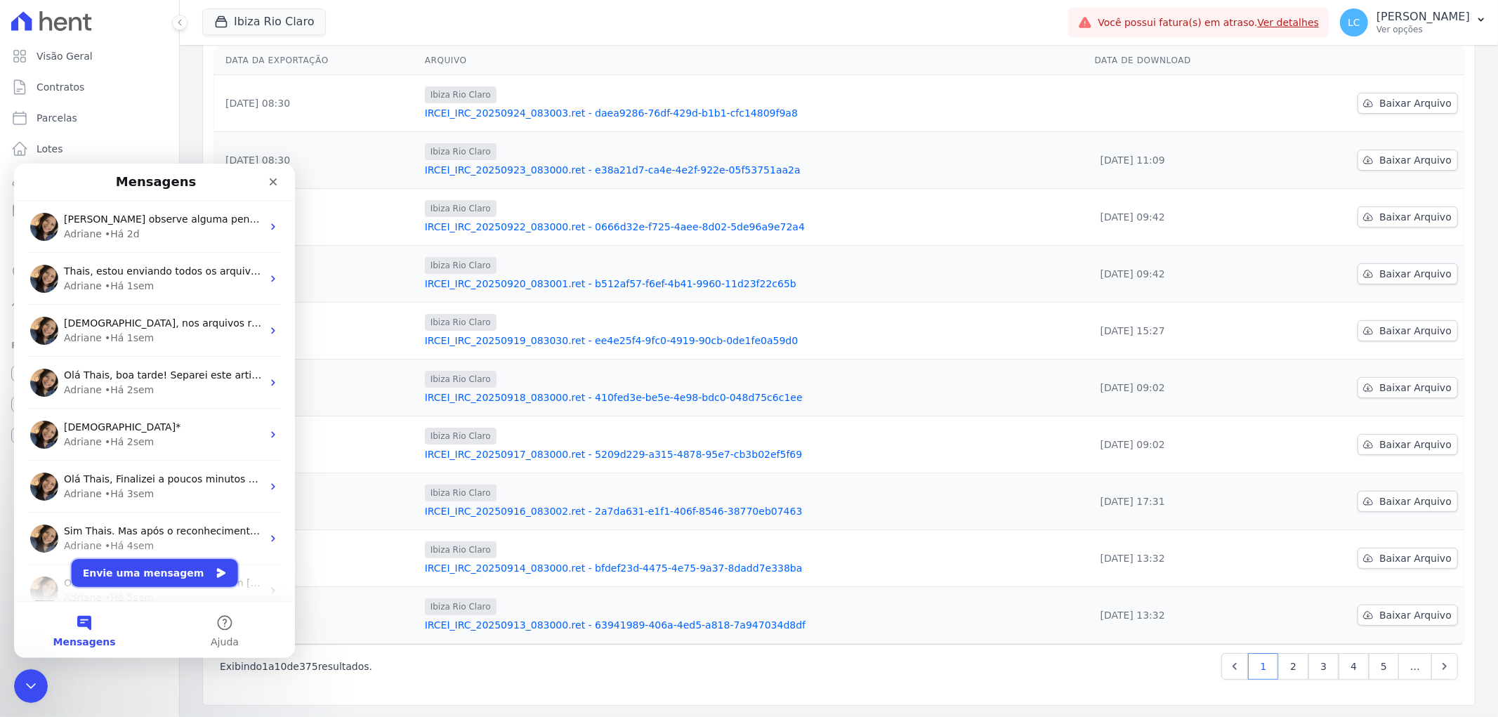
click at [125, 577] on button "Envie uma mensagem" at bounding box center [155, 572] width 166 height 28
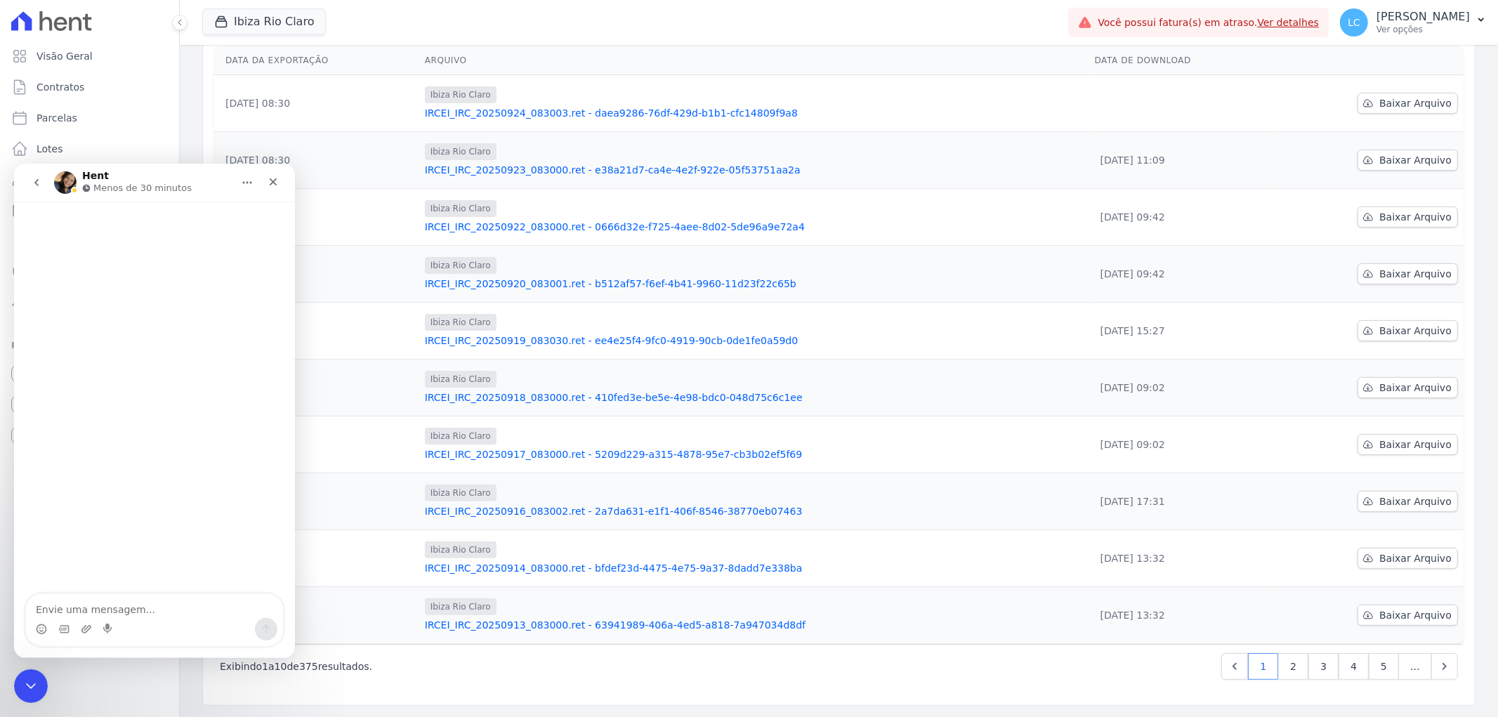
click at [128, 610] on textarea "Envie uma mensagem..." at bounding box center [154, 605] width 257 height 24
type textarea "Oii, bom dia"
type textarea "tudo"
type textarea "tudobem?"
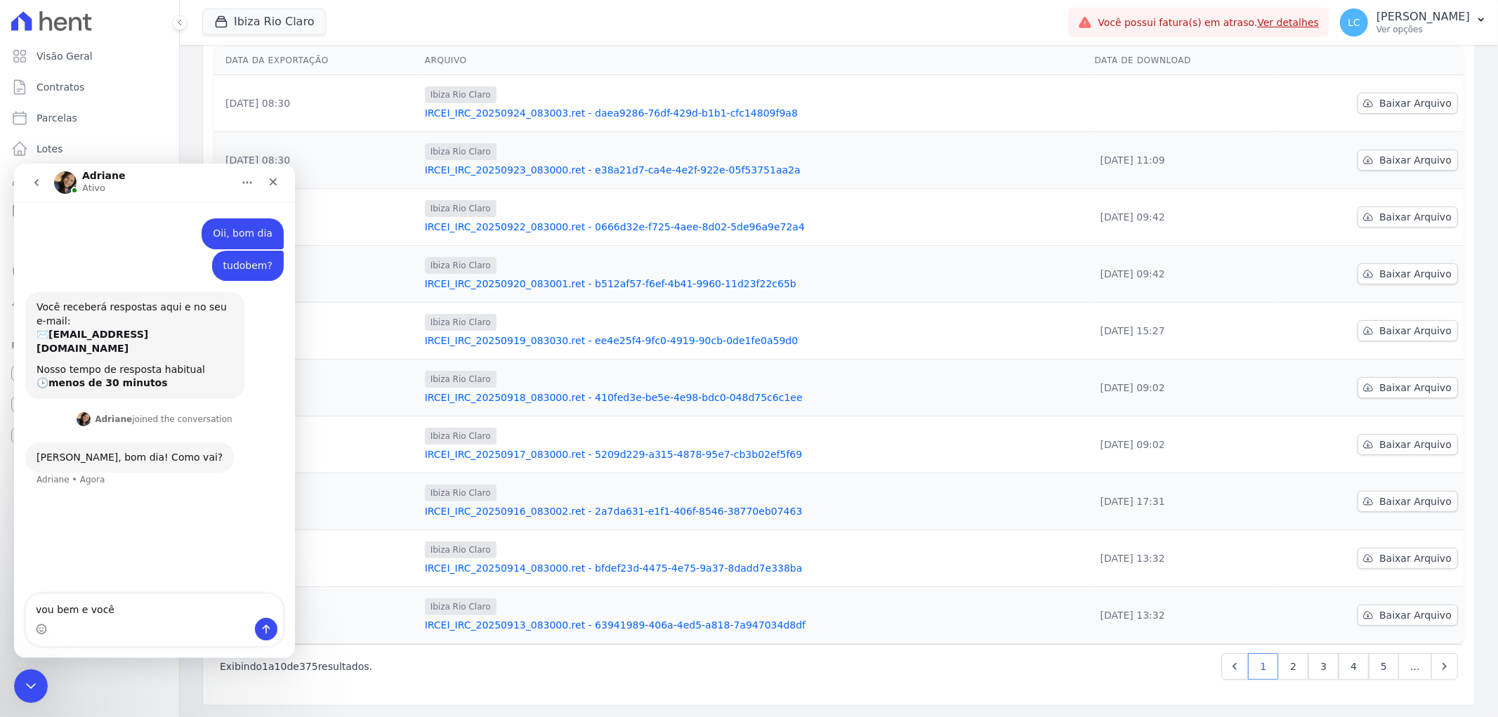
type textarea "vou bem e você?"
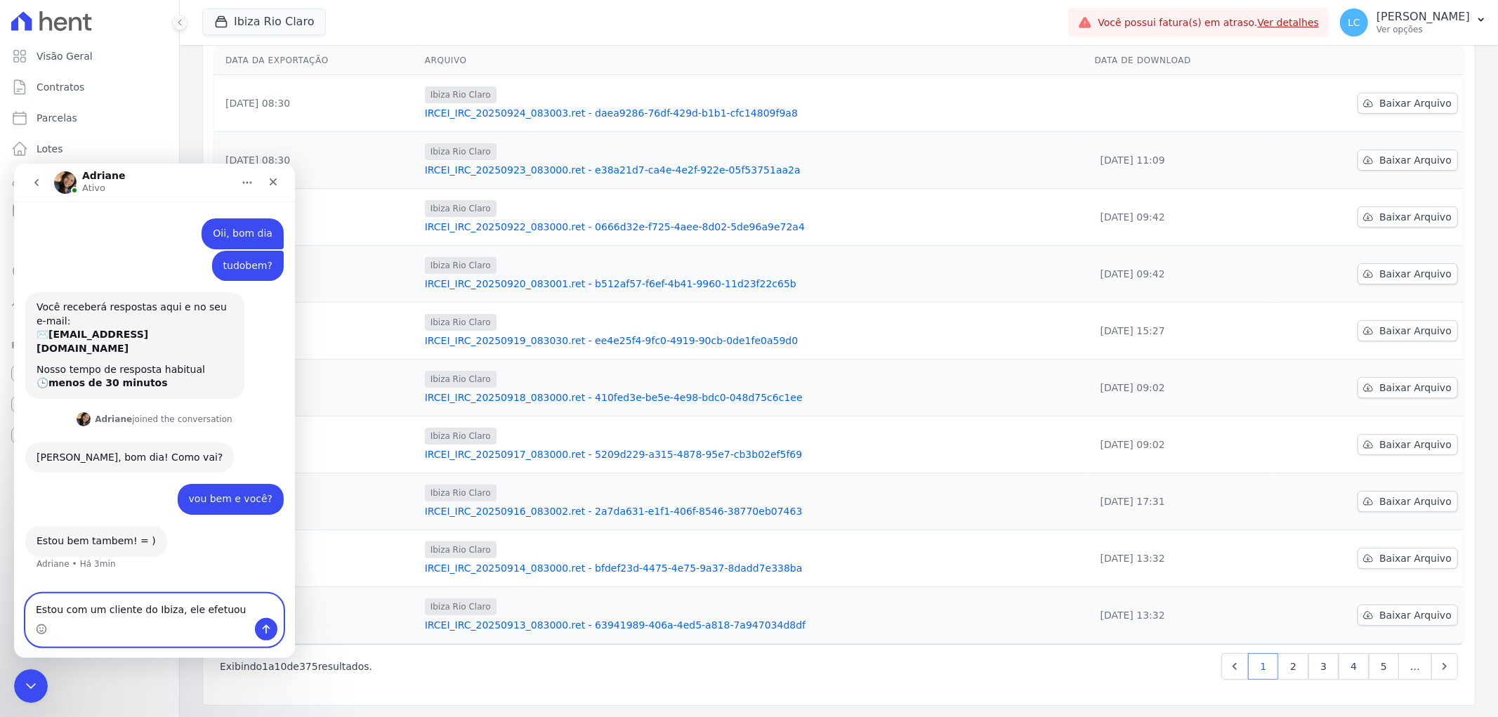
click at [229, 610] on textarea "Estou com um cliente do Ibiza, ele efetuou" at bounding box center [154, 605] width 257 height 24
type textarea "Estou com um cliente do Ibiza, ele efetuou o pagamento no dia 11/09"
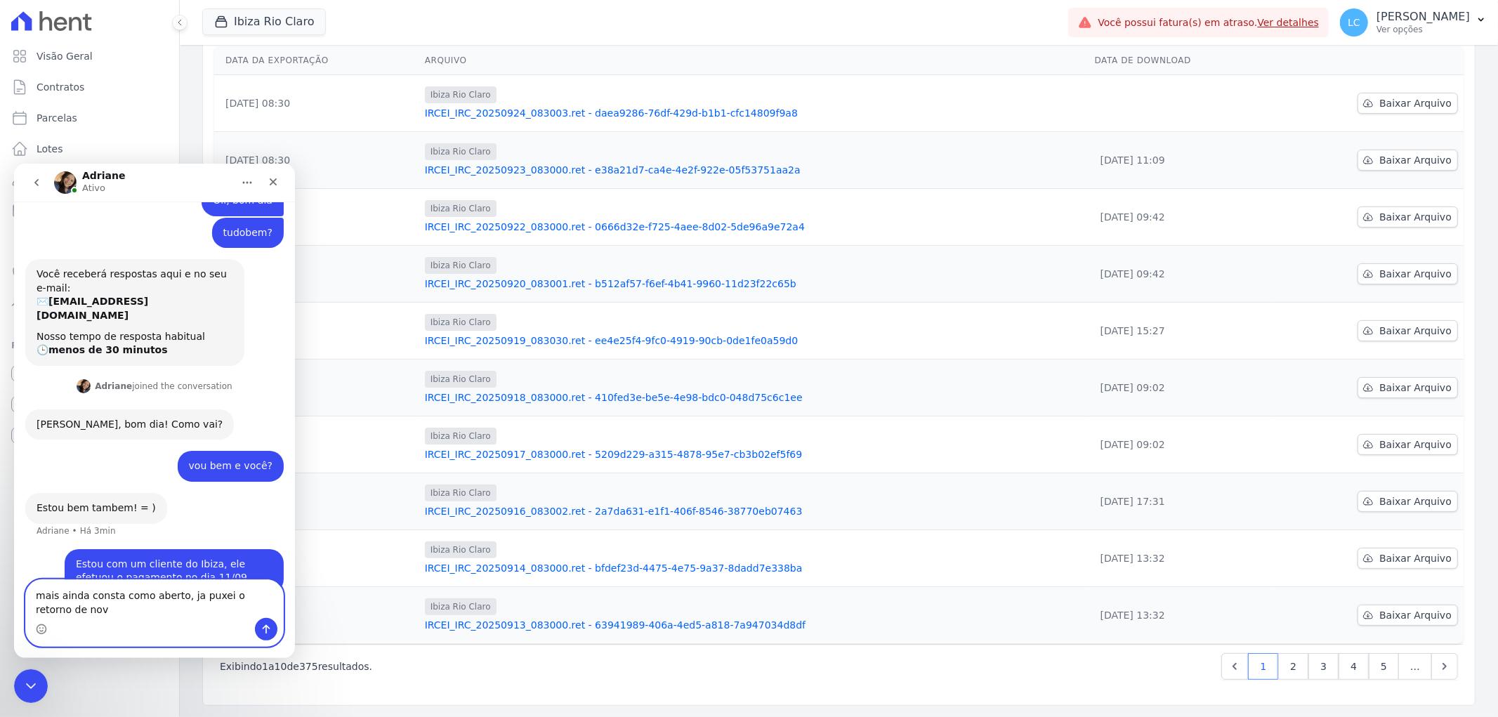
scroll to position [47, 0]
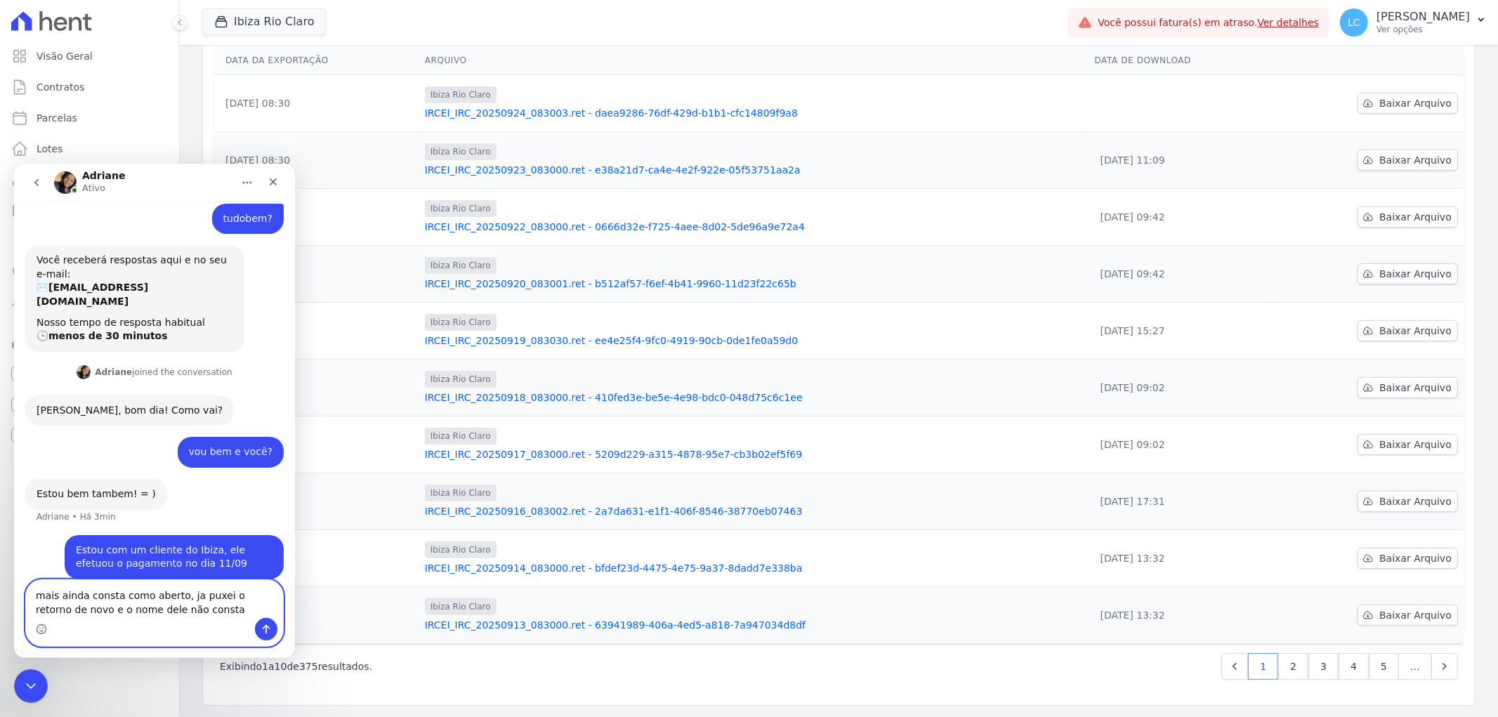
type textarea "mais ainda consta como aberto, ja puxei o retorno de novo e o nome dele não con…"
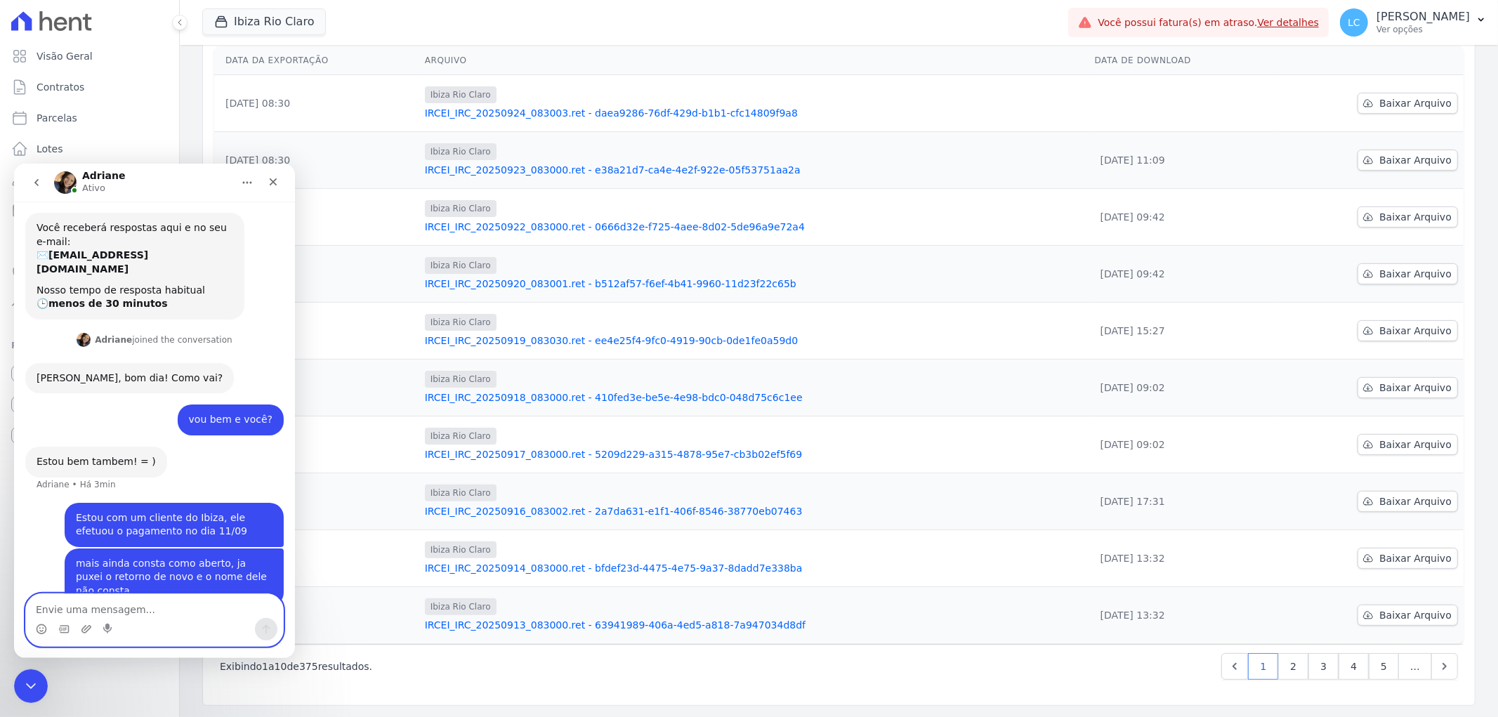
scroll to position [79, 0]
click at [107, 601] on textarea "Envie uma mensagem..." at bounding box center [154, 605] width 257 height 24
paste textarea "Geovane Sass Ceccato, Residencial Ibiza"
type textarea "Geovane Sass Ceccato, Residencial Ibiza"
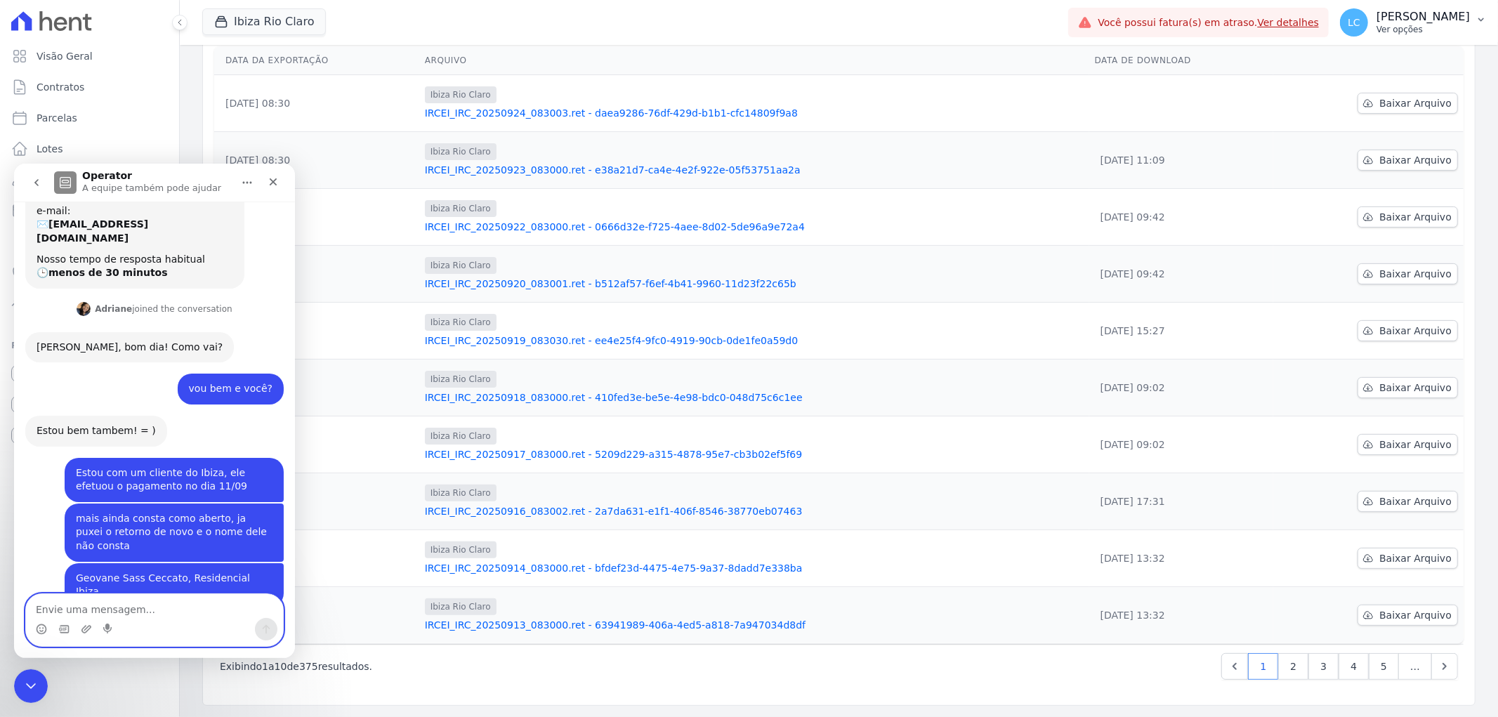
scroll to position [284, 0]
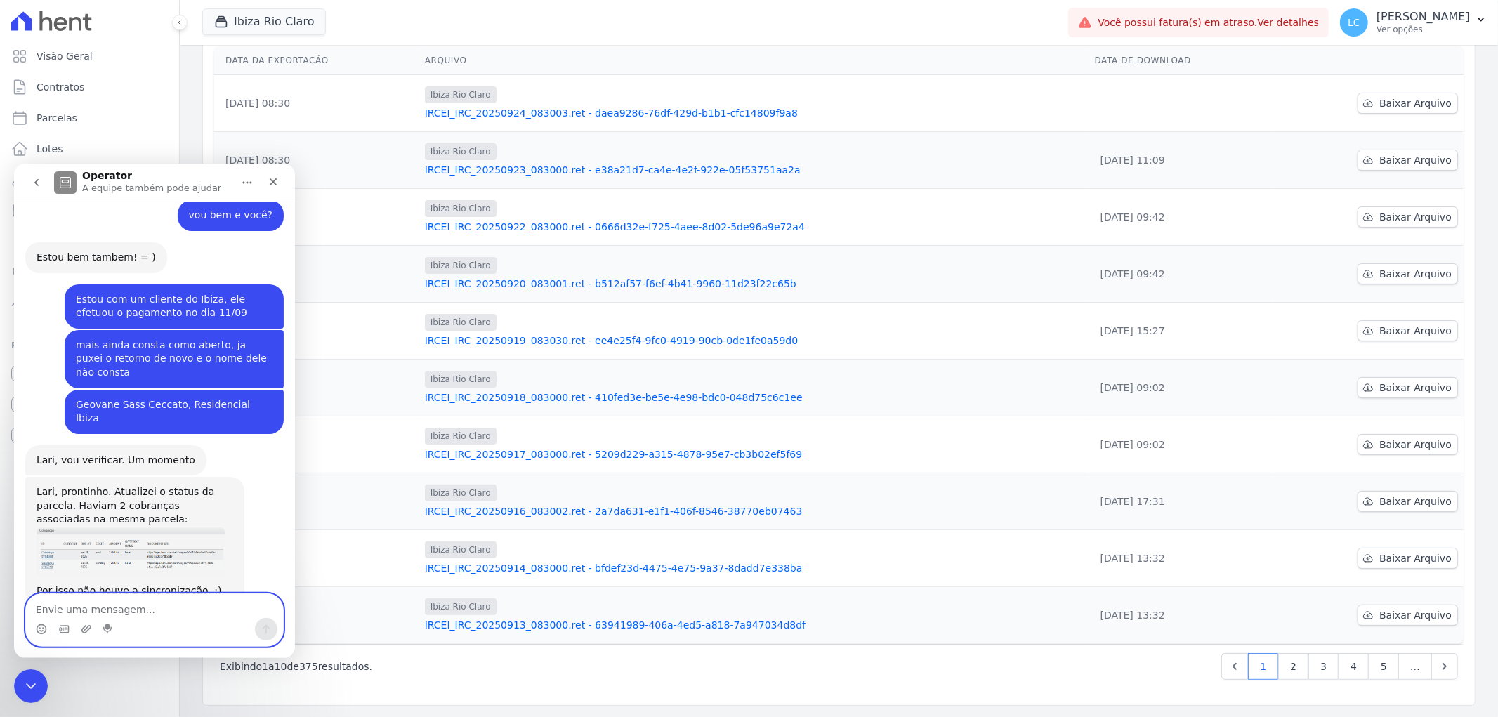
click at [112, 610] on textarea "Envie uma mensagem..." at bounding box center [154, 605] width 257 height 24
type textarea "ai obrigada"
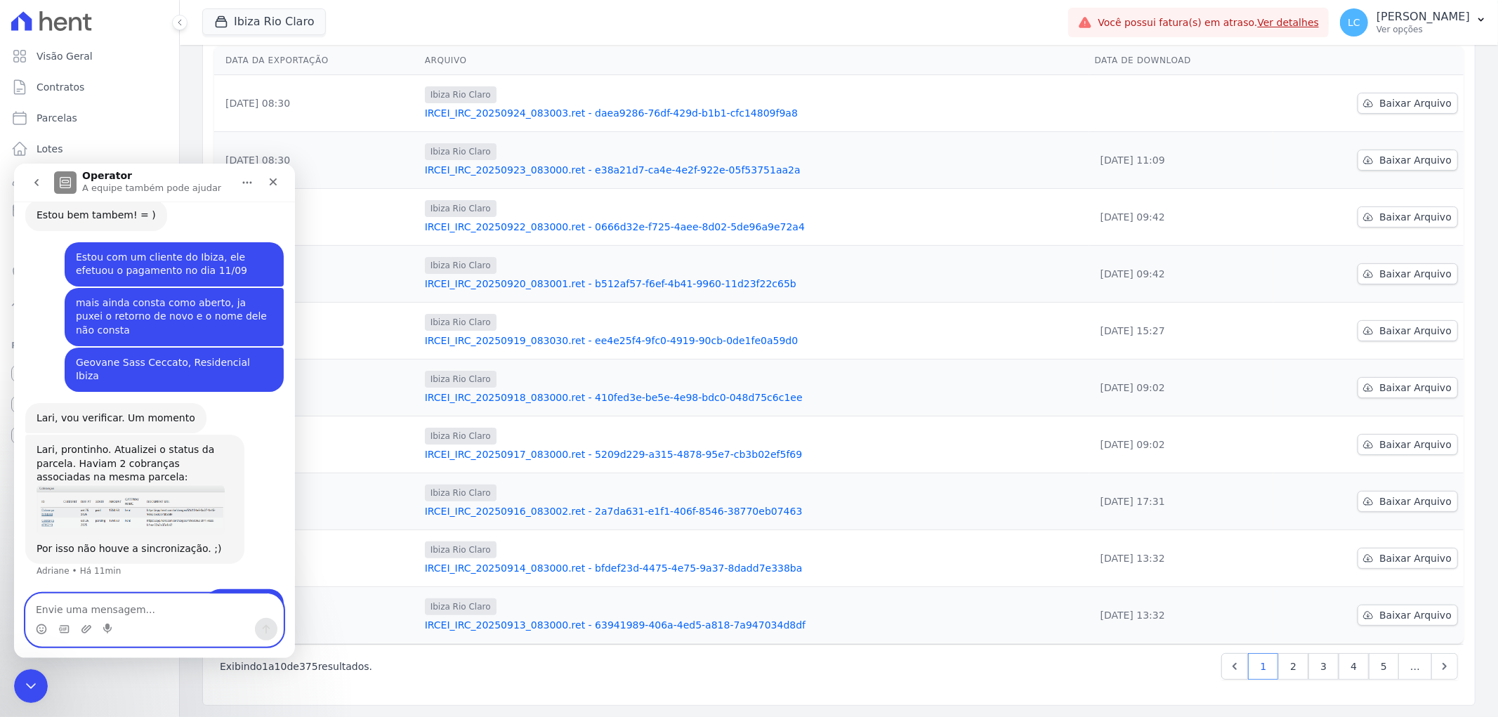
scroll to position [325, 0]
type textarea "você esta me salvando muitooo <3"
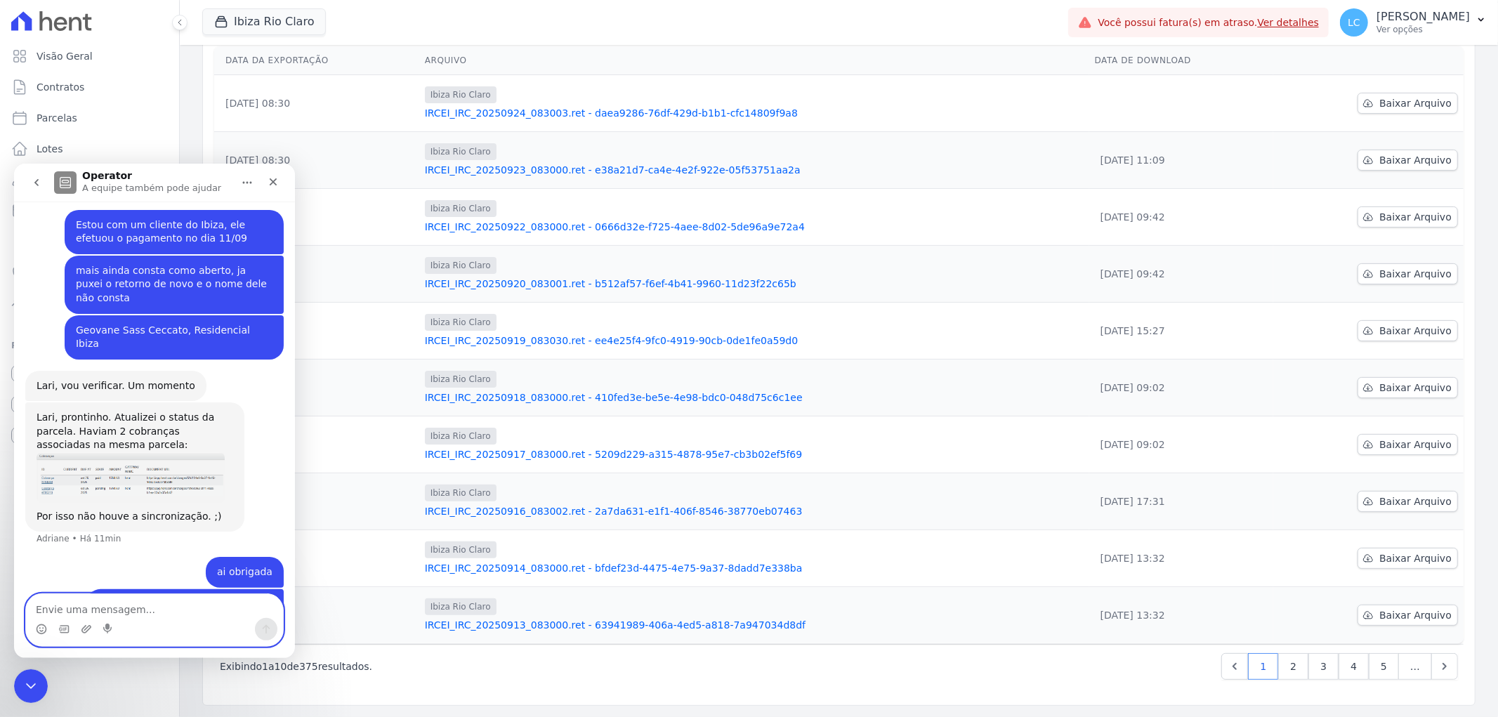
scroll to position [357, 0]
click at [131, 85] on link "Contratos" at bounding box center [90, 87] width 168 height 28
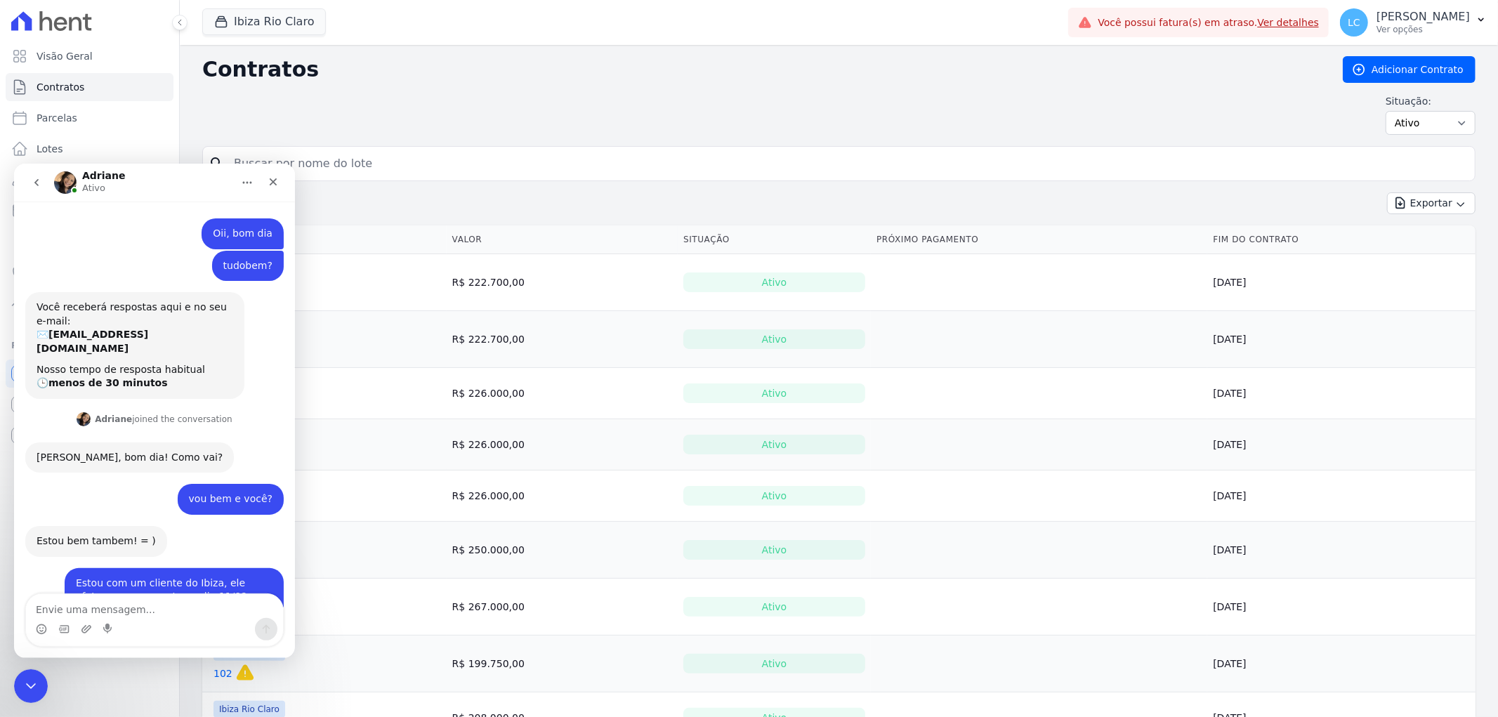
scroll to position [358, 0]
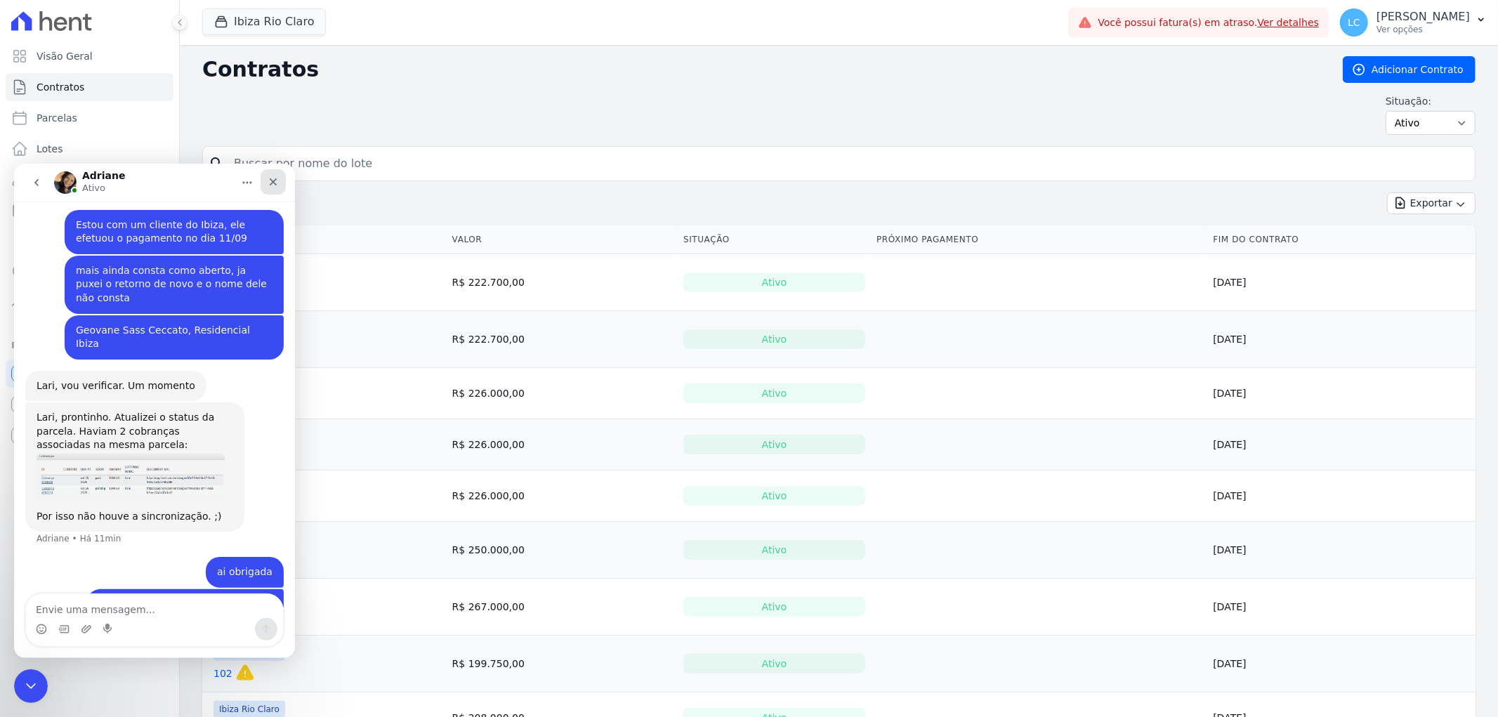
click at [275, 183] on icon "Fechar" at bounding box center [274, 182] width 8 height 8
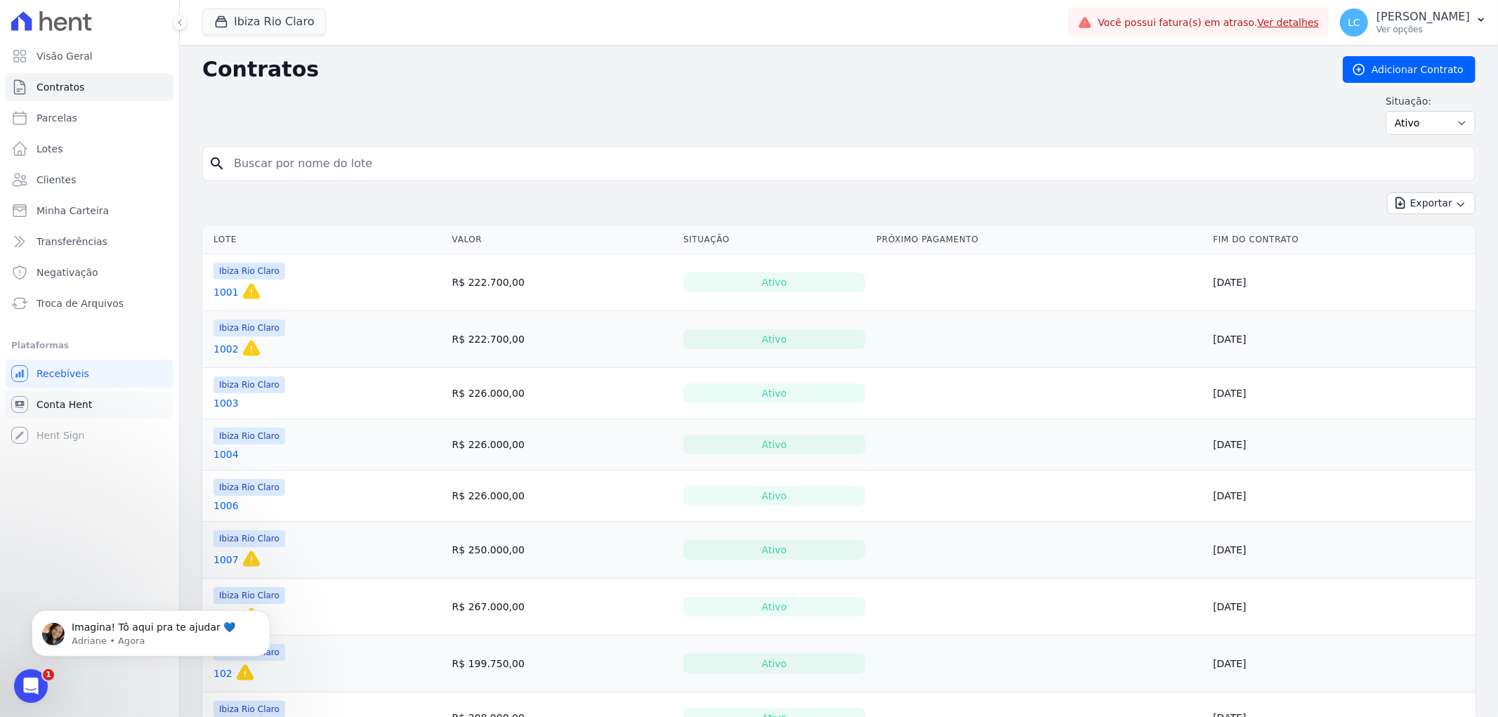
scroll to position [413, 0]
click at [157, 619] on div "Imagina! Tô aqui pra te ajudar 💙" at bounding box center [162, 627] width 185 height 18
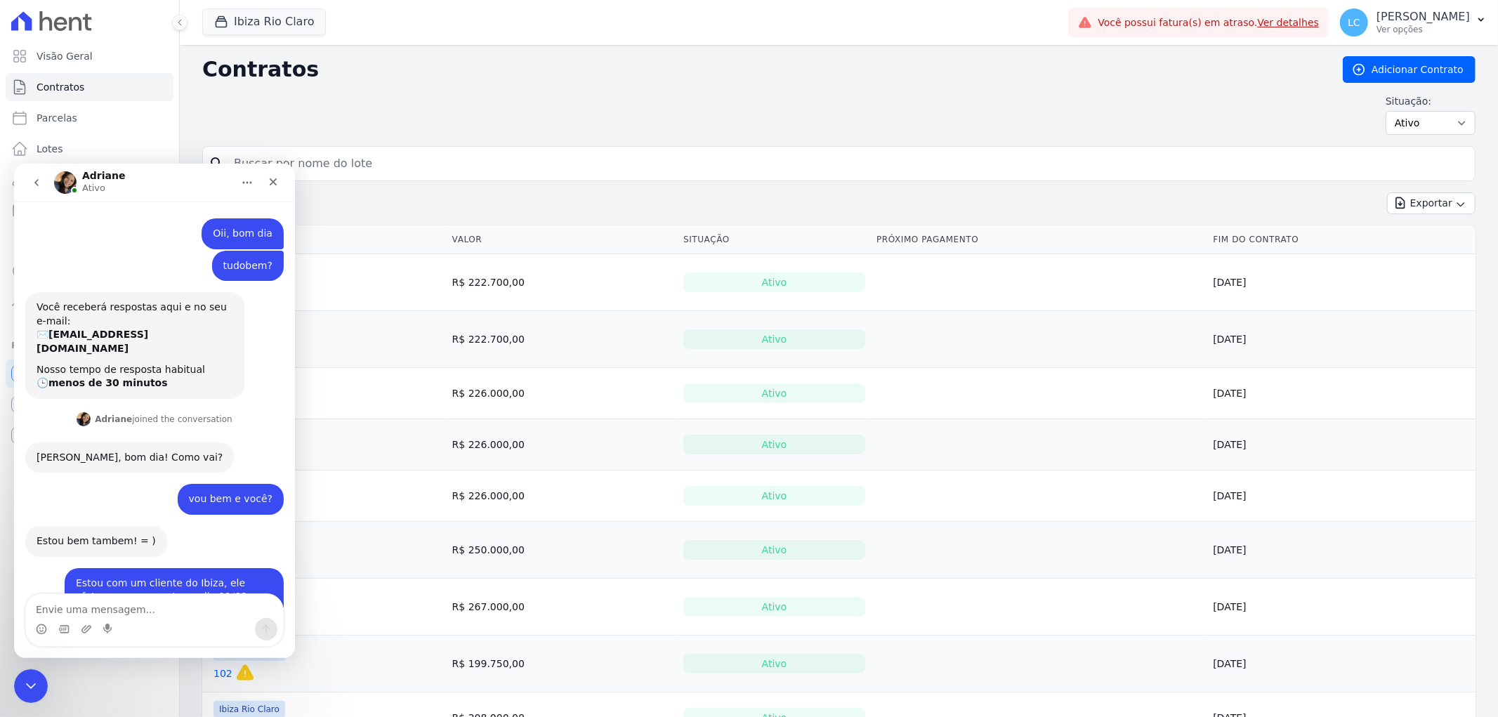
scroll to position [437, 0]
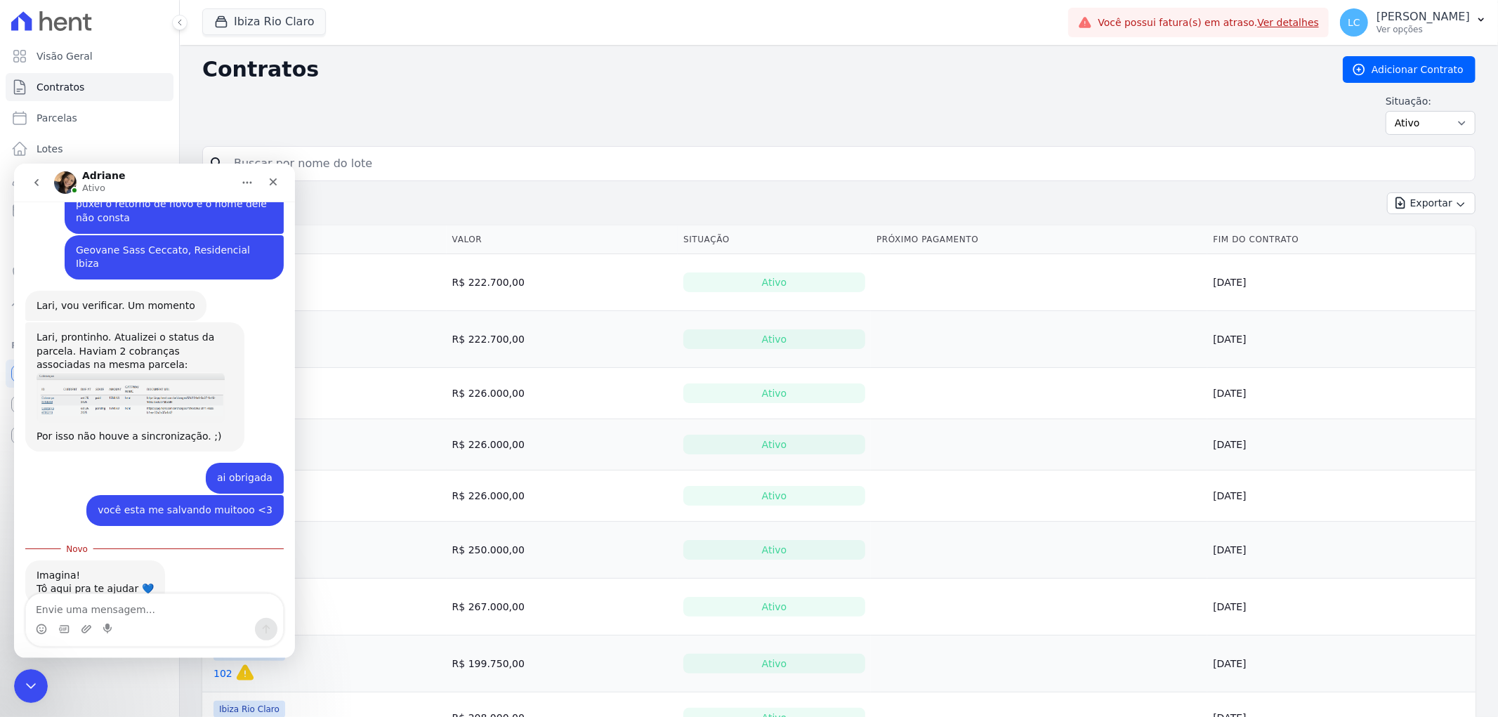
click at [114, 595] on textarea "Envie uma mensagem..." at bounding box center [154, 605] width 257 height 24
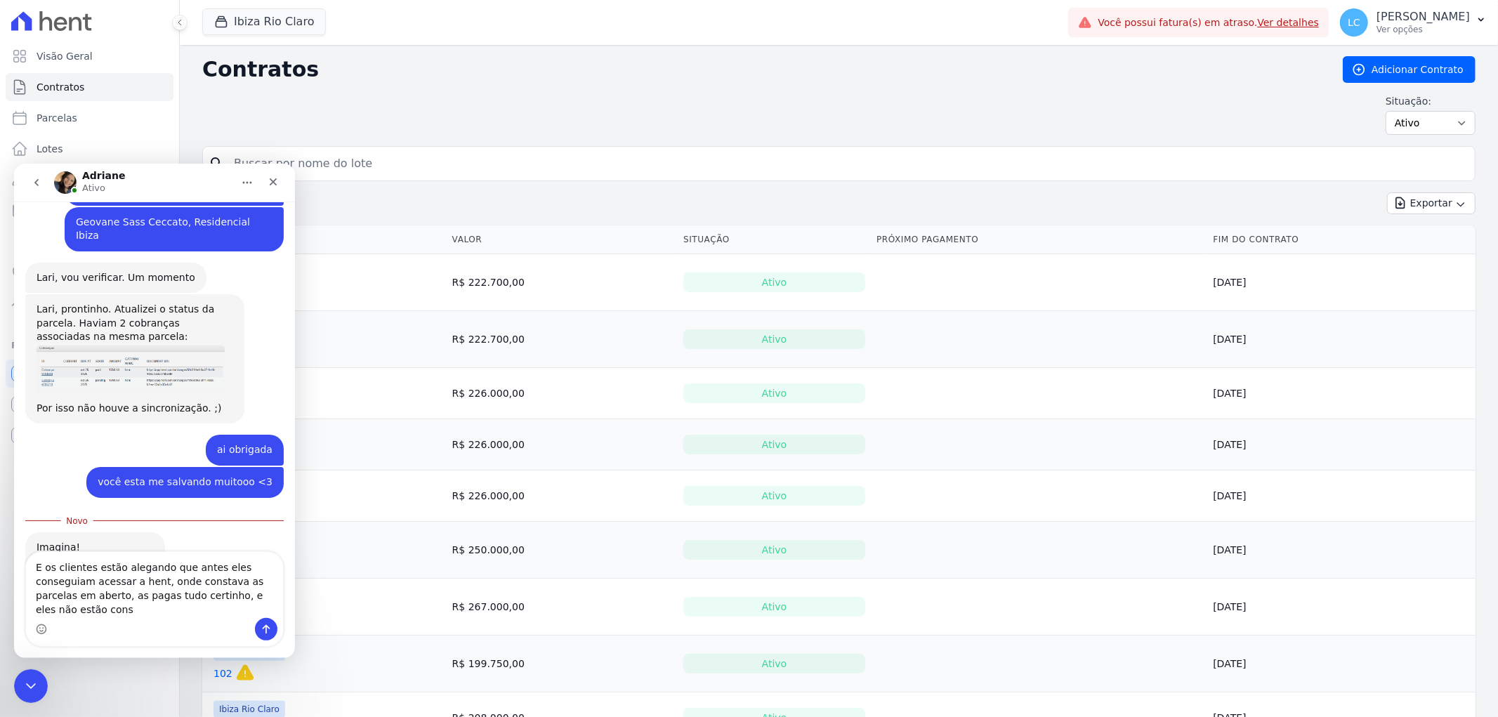
scroll to position [479, 0]
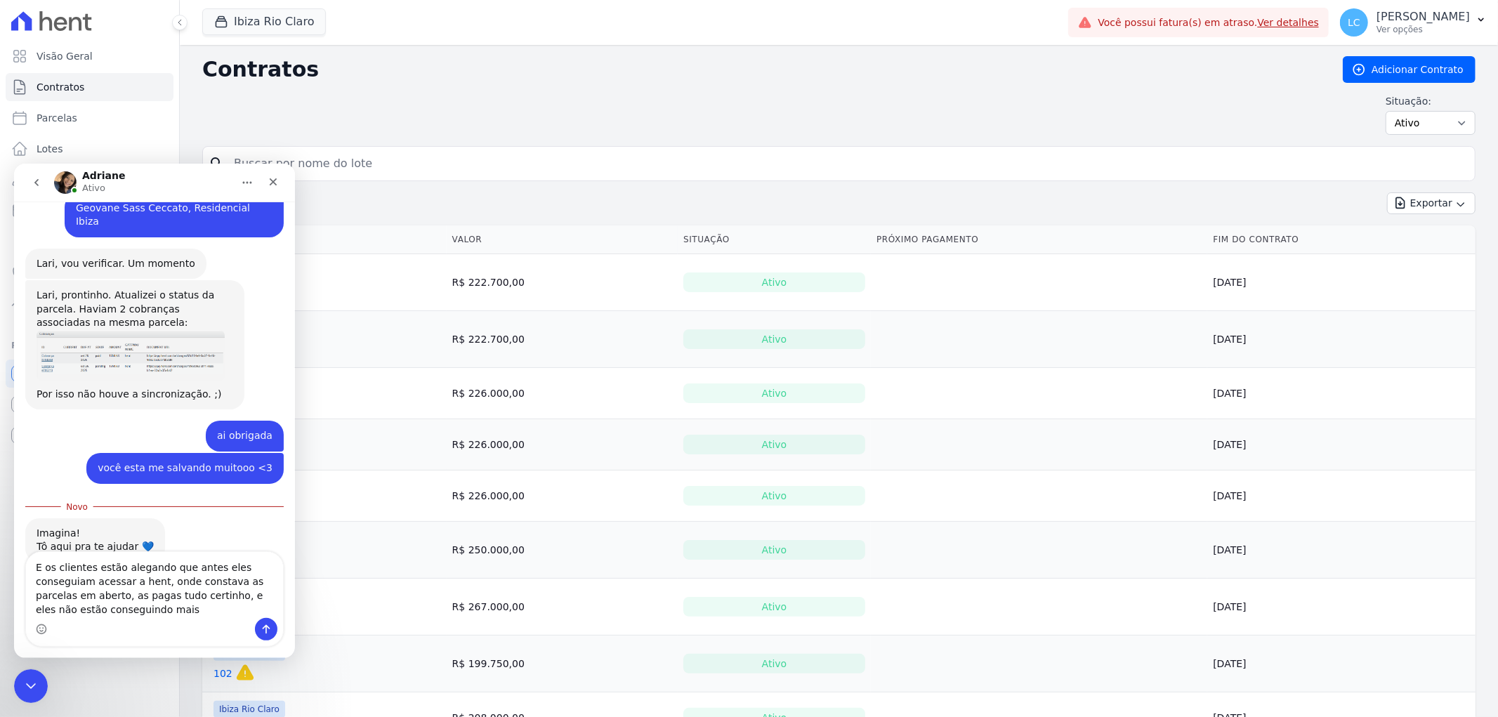
type textarea "E os clientes estão alegando que antes eles conseguiam acessar a hent, onde con…"
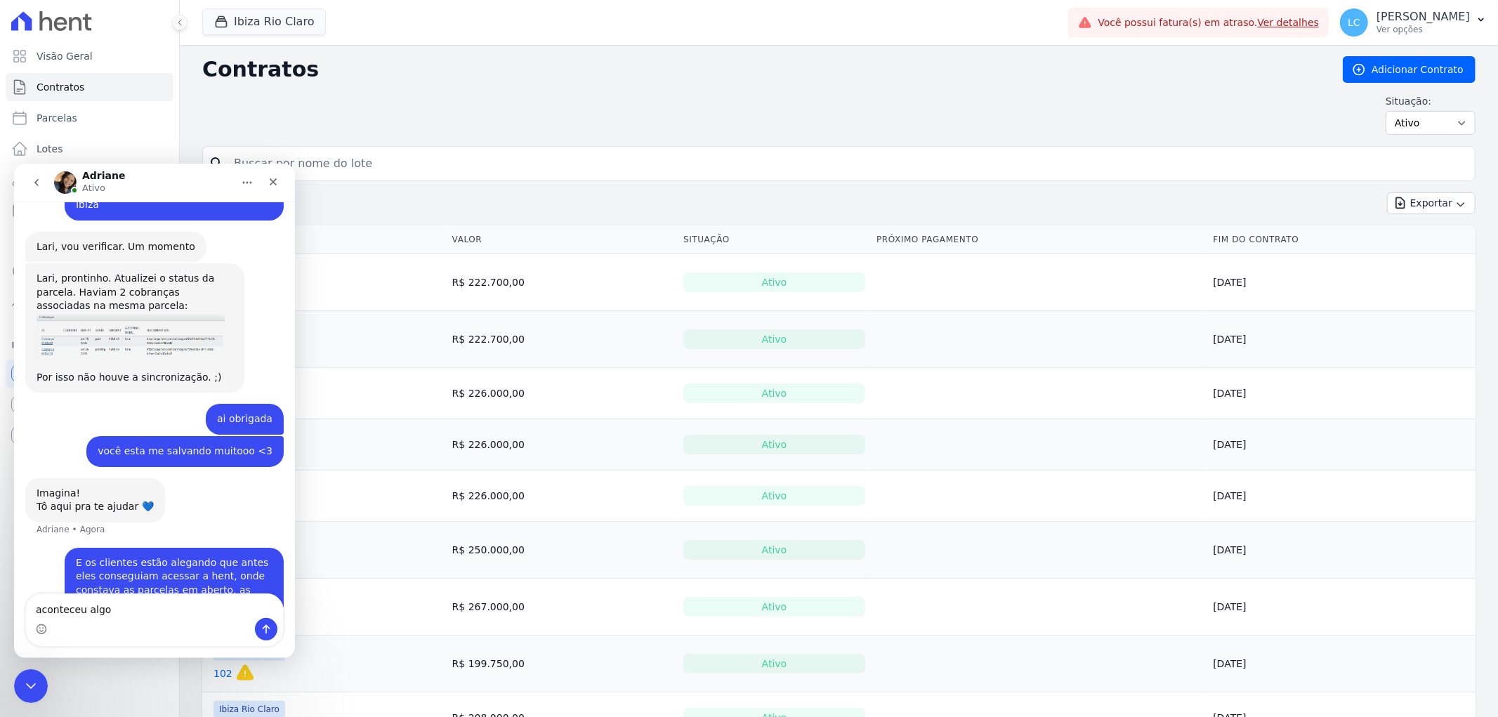
type textarea "aconteceu algo?"
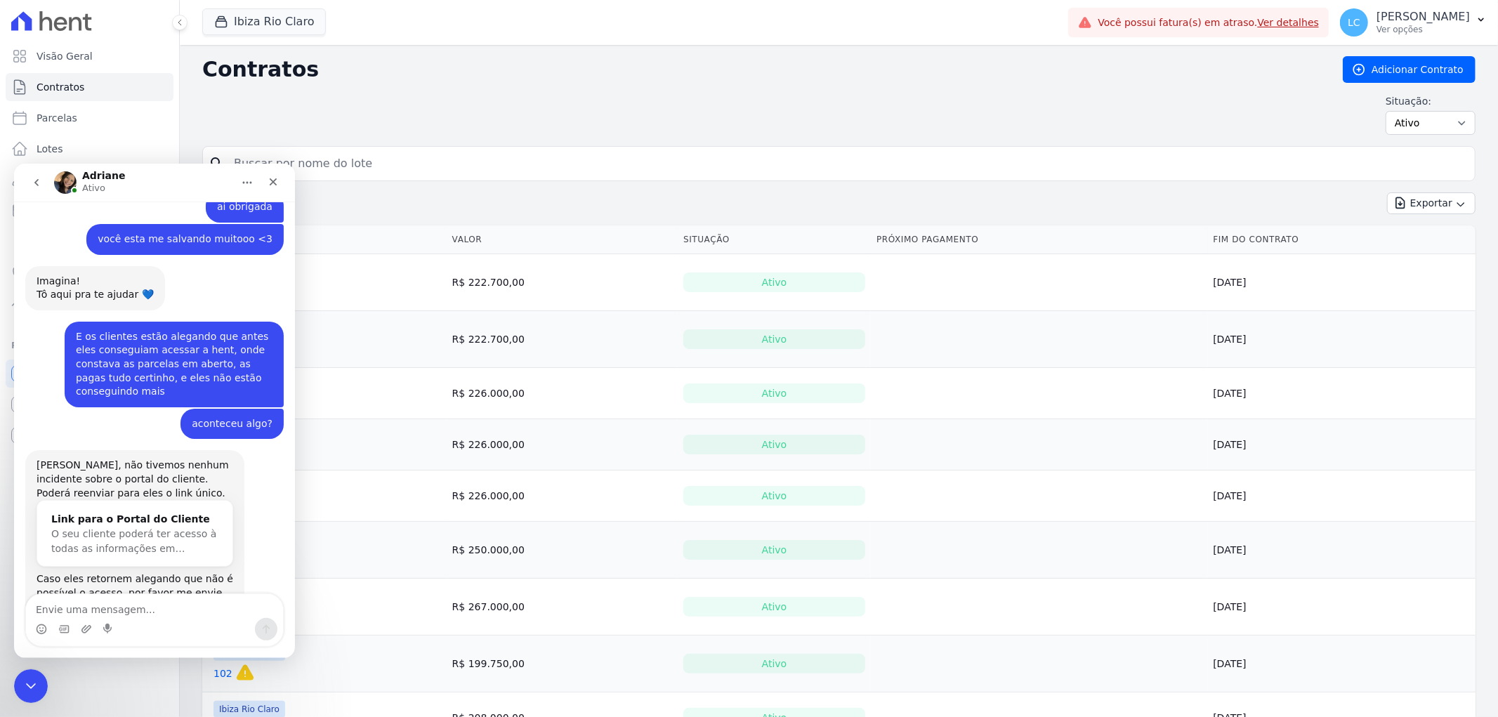
scroll to position [725, 0]
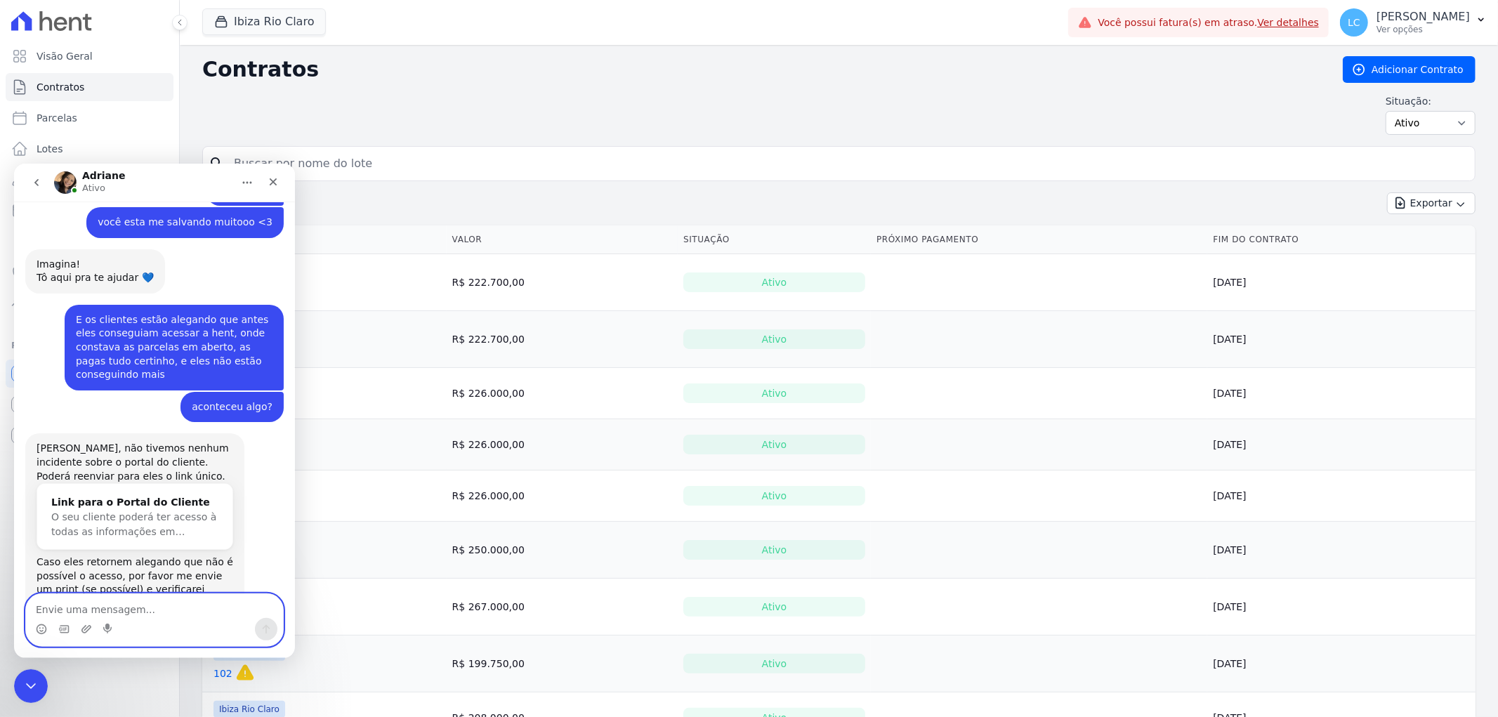
click at [162, 617] on textarea "Envie uma mensagem..." at bounding box center [154, 605] width 257 height 24
type textarea "ta bom, muito obrigada"
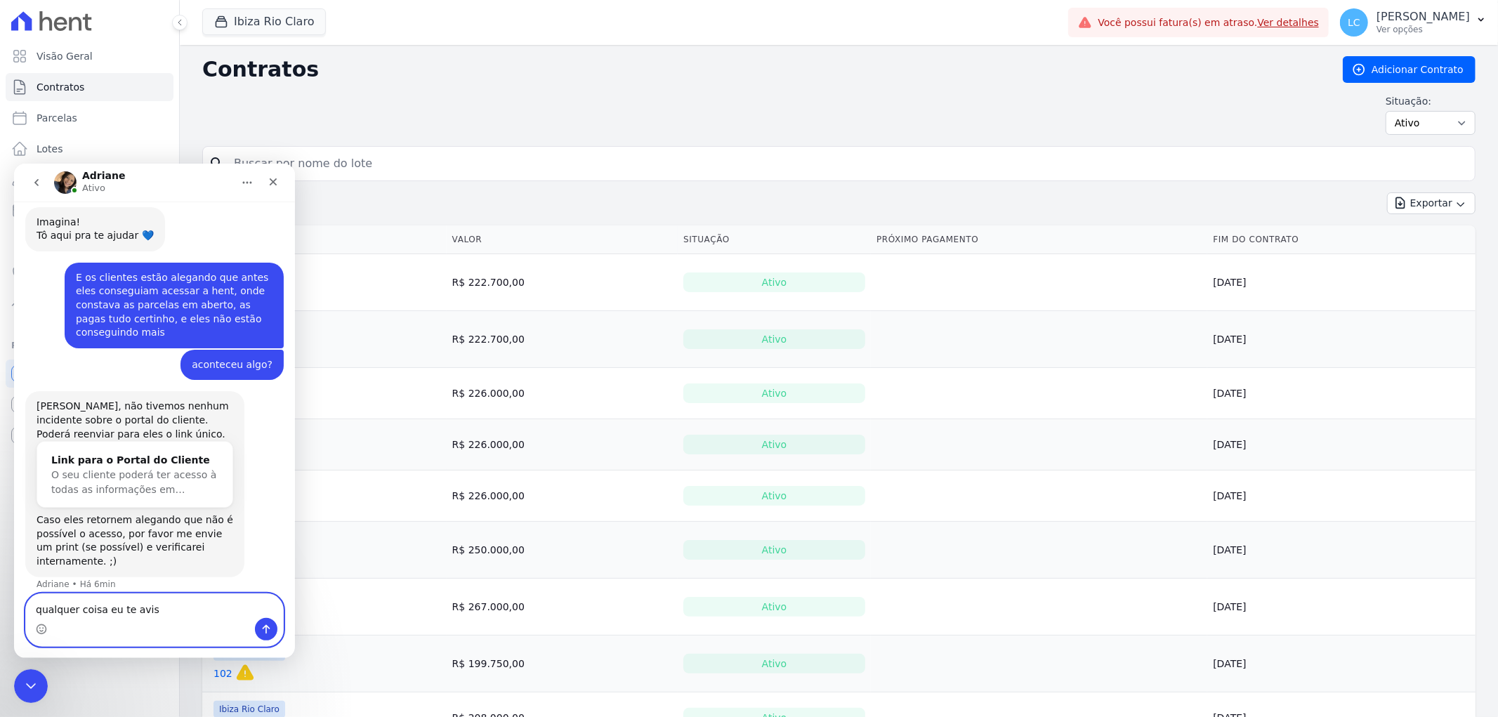
type textarea "qualquer coisa eu te aviso"
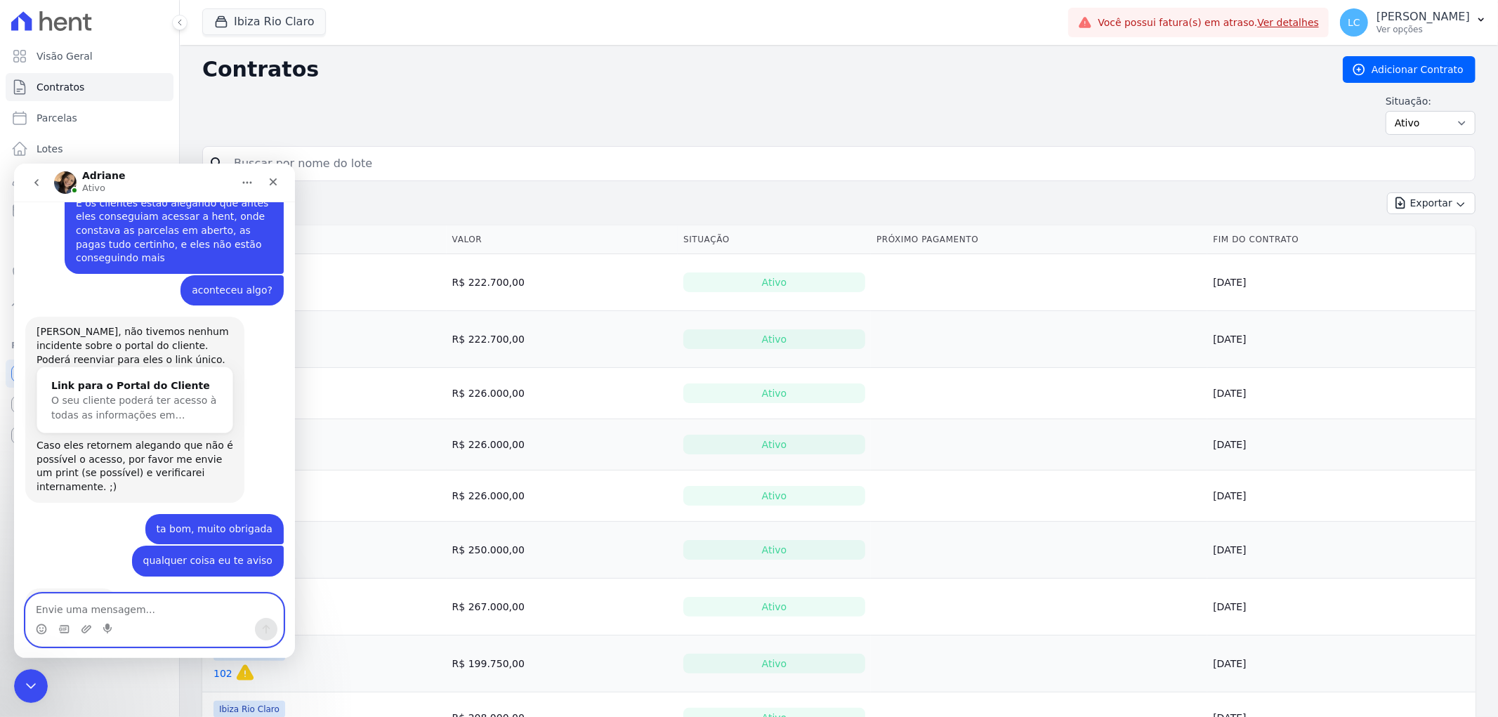
scroll to position [841, 0]
click at [488, 116] on div "Situação: Ativo Todos Pausado Distratado Rascunho Expirado Encerrado" at bounding box center [838, 114] width 1273 height 41
click at [270, 178] on icon "Fechar" at bounding box center [274, 182] width 8 height 8
